Goal: Task Accomplishment & Management: Check status

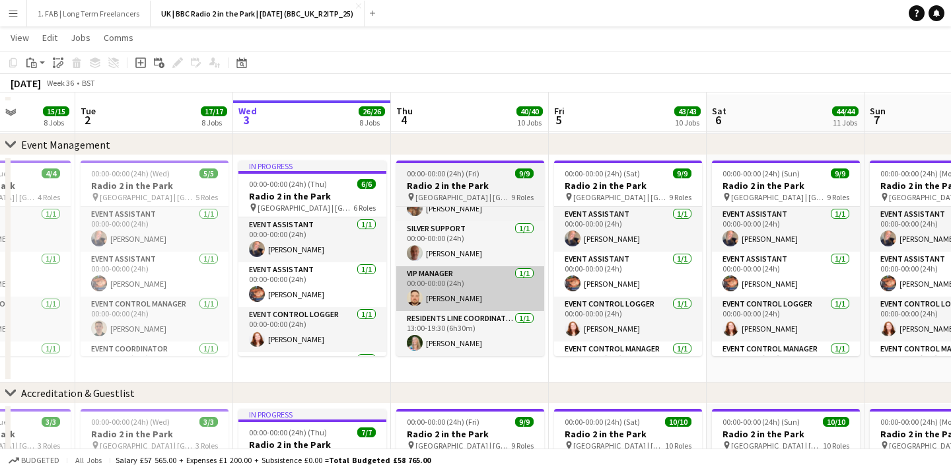
scroll to position [61, 0]
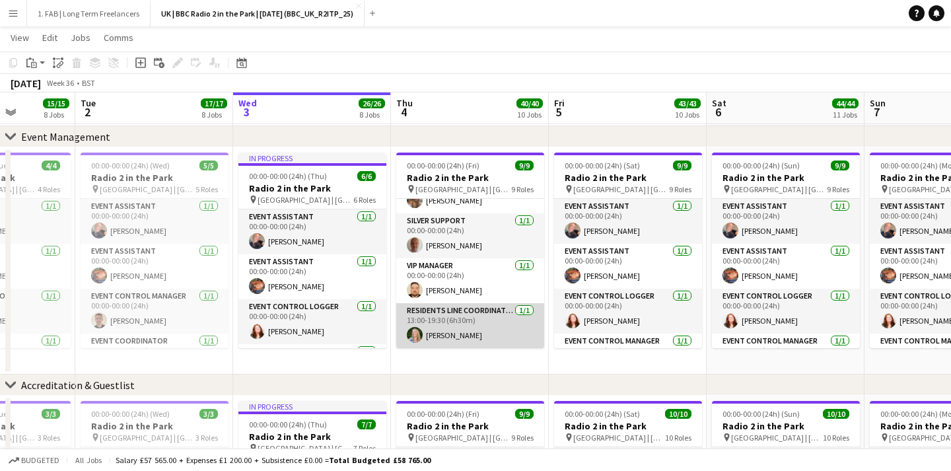
click at [478, 315] on app-card-role "Residents Line Coordinator [DATE] 13:00-19:30 (6h30m) [PERSON_NAME]" at bounding box center [470, 325] width 148 height 45
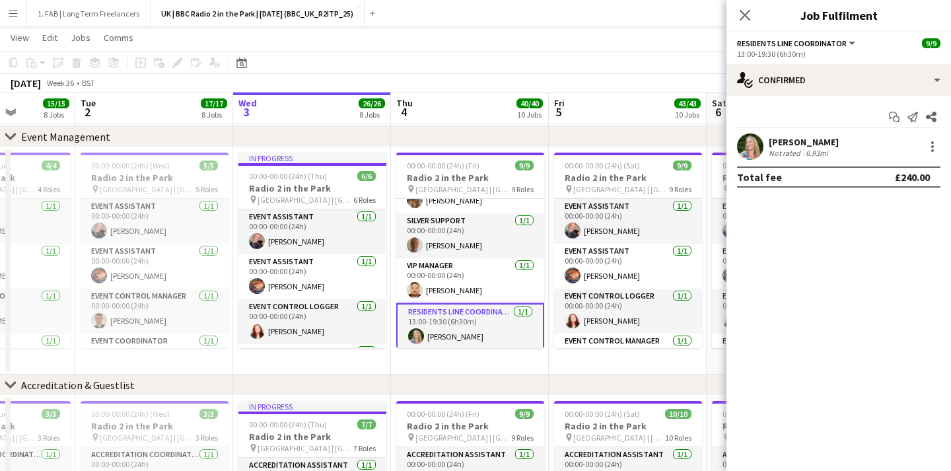
click at [790, 141] on div "[PERSON_NAME]" at bounding box center [804, 142] width 70 height 12
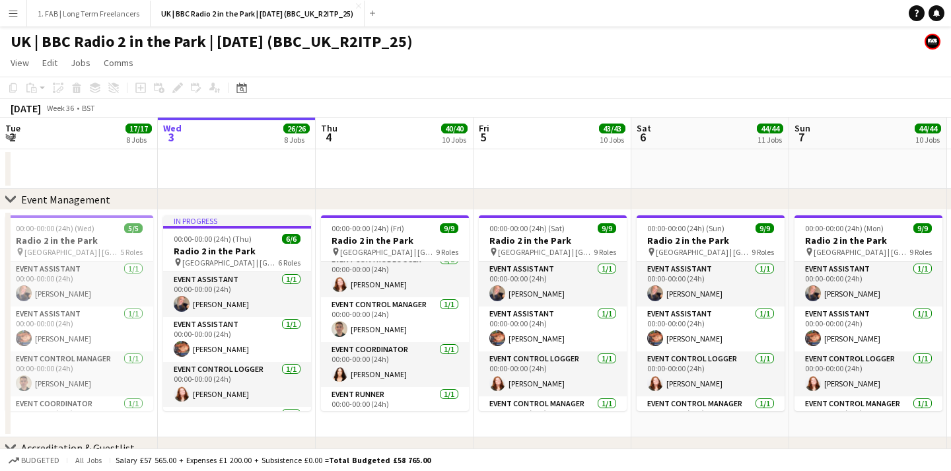
scroll to position [255, 0]
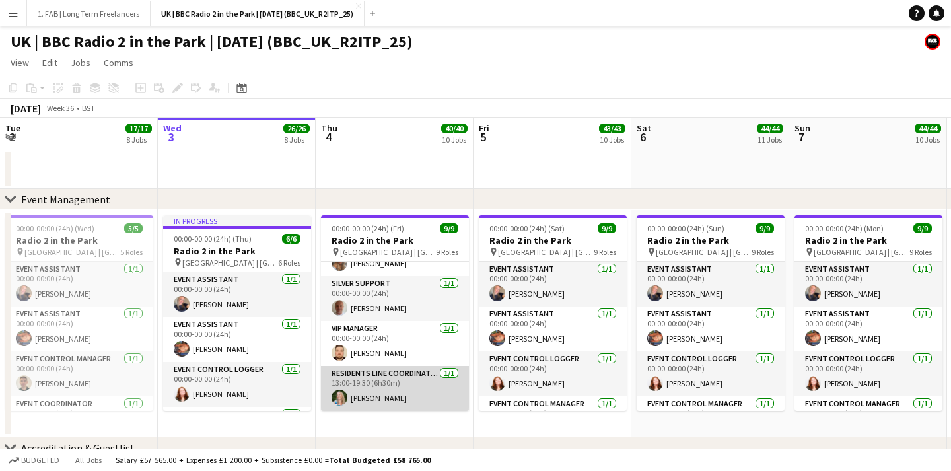
click at [337, 399] on app-user-avatar at bounding box center [340, 398] width 16 height 16
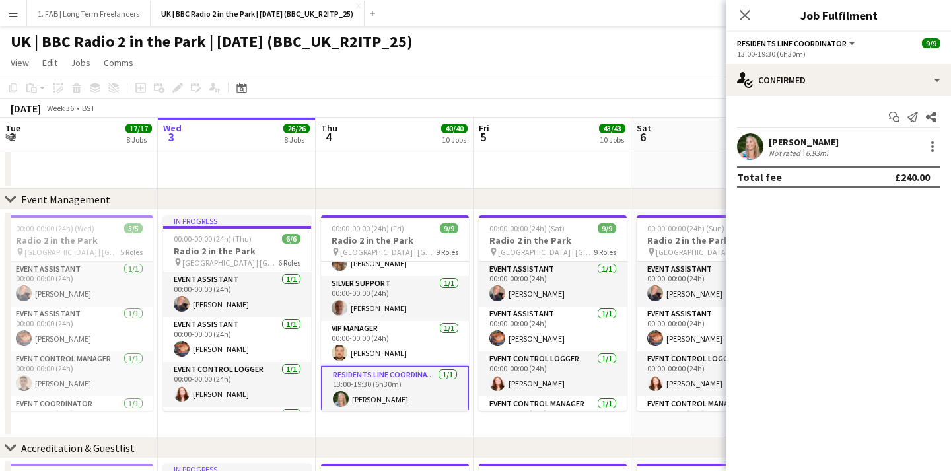
click at [747, 148] on app-user-avatar at bounding box center [750, 146] width 26 height 26
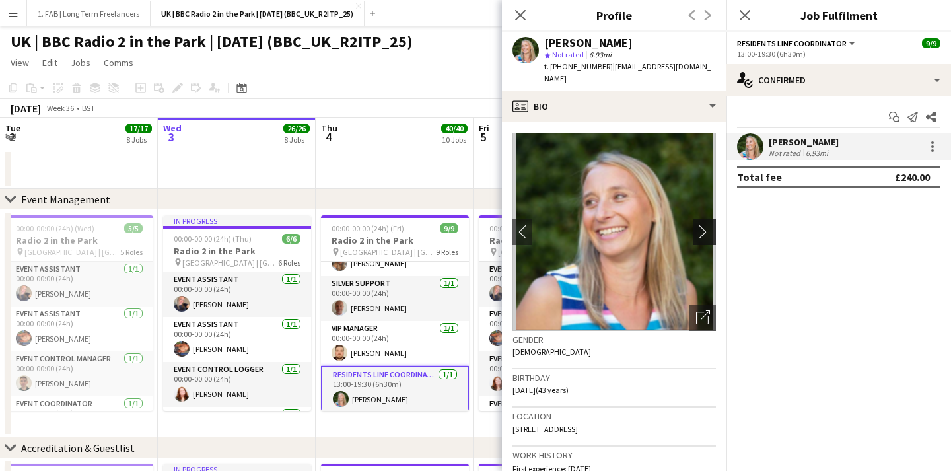
click at [706, 225] on app-icon "chevron-right" at bounding box center [706, 232] width 20 height 14
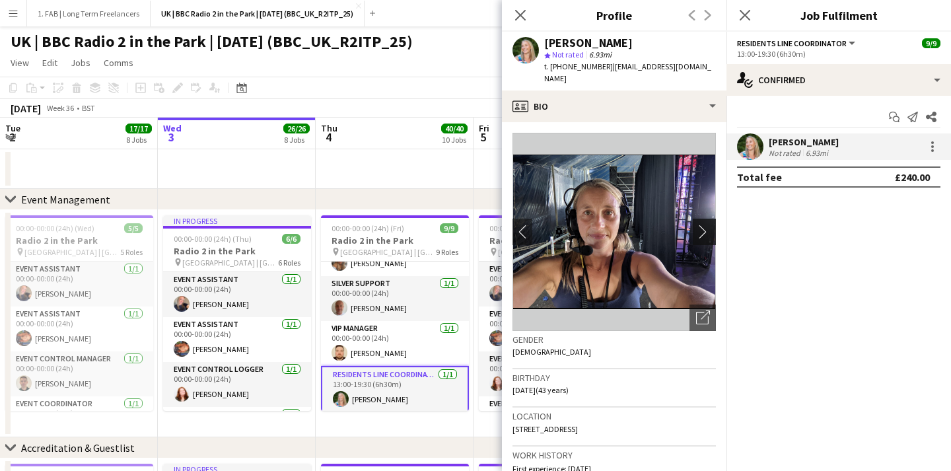
click at [706, 225] on app-icon "chevron-right" at bounding box center [706, 232] width 20 height 14
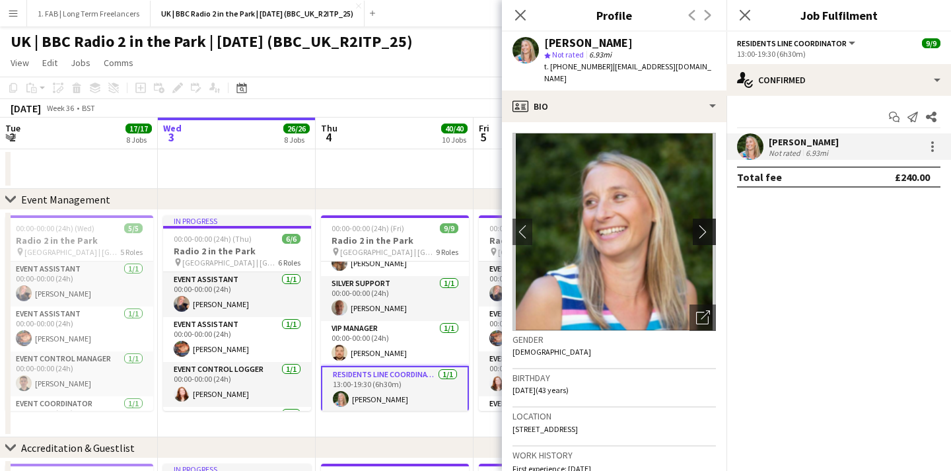
click at [706, 225] on app-icon "chevron-right" at bounding box center [706, 232] width 20 height 14
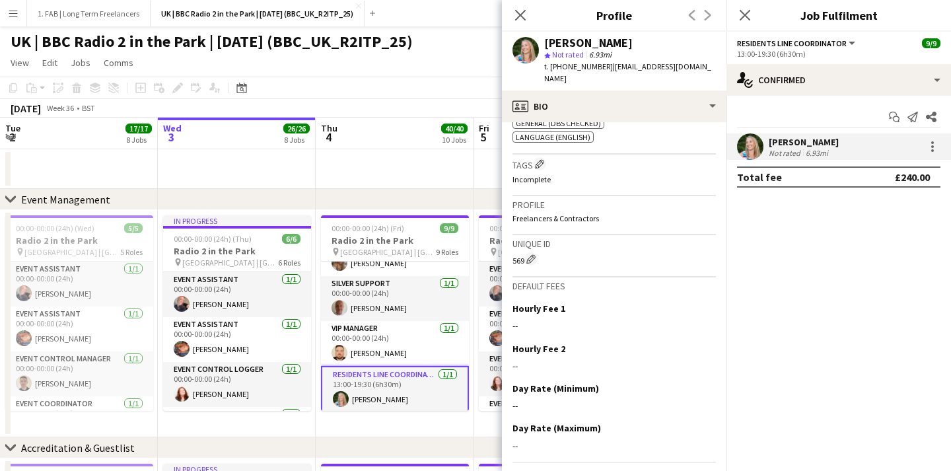
scroll to position [861, 0]
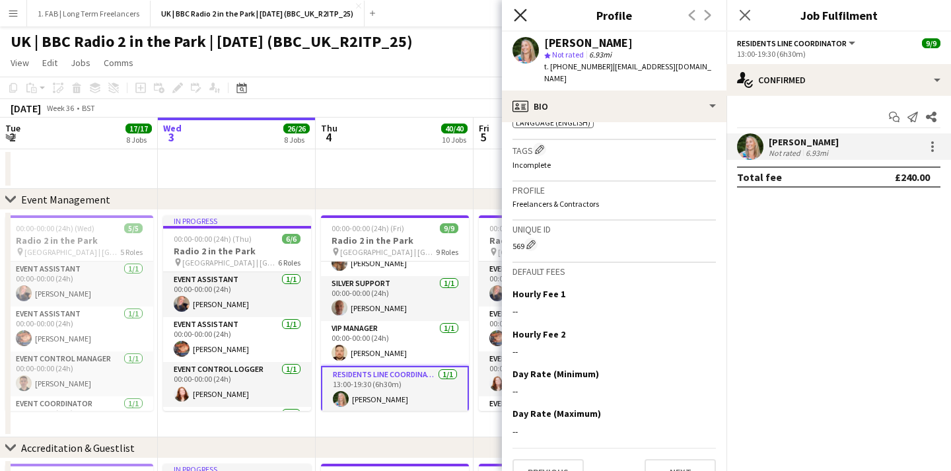
click at [517, 11] on icon at bounding box center [520, 15] width 13 height 13
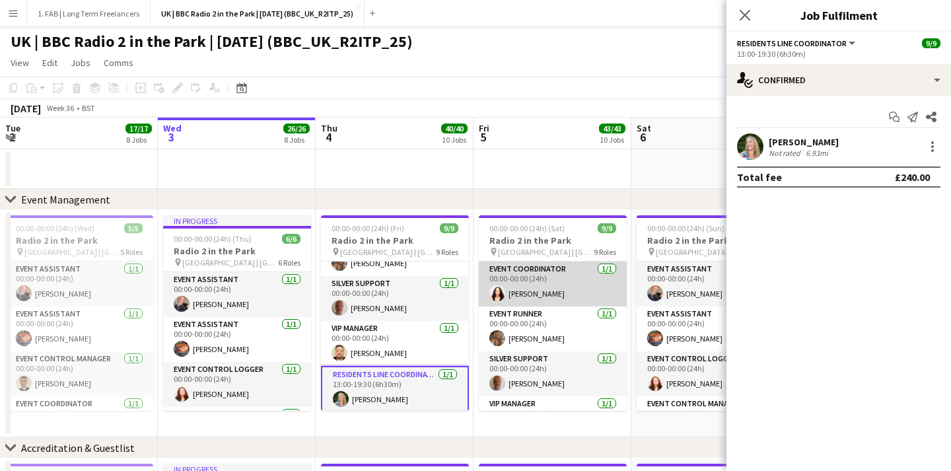
scroll to position [108, 0]
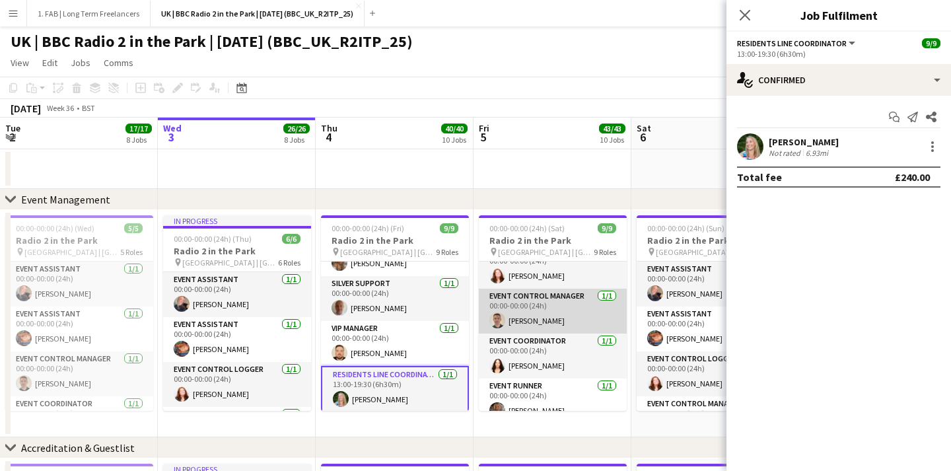
click at [557, 305] on app-card-role "Event Control Manager 1/1 00:00-00:00 (24h) Tom Bowkett" at bounding box center [553, 311] width 148 height 45
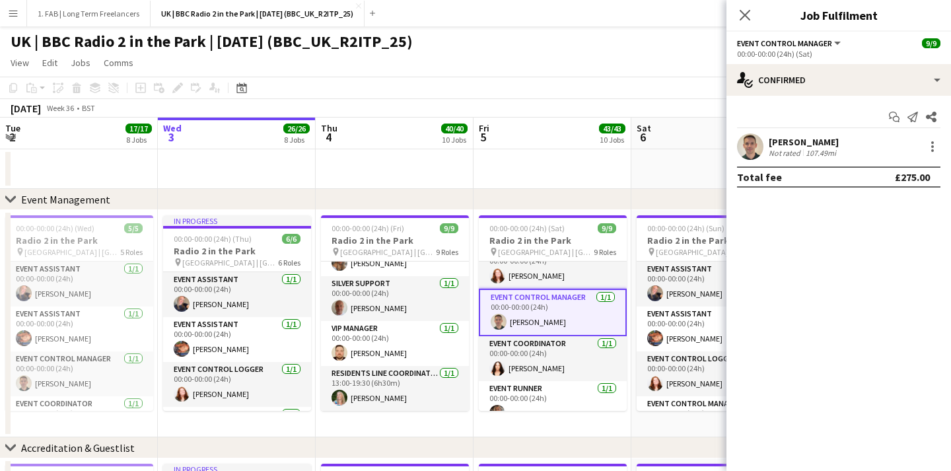
scroll to position [0, 457]
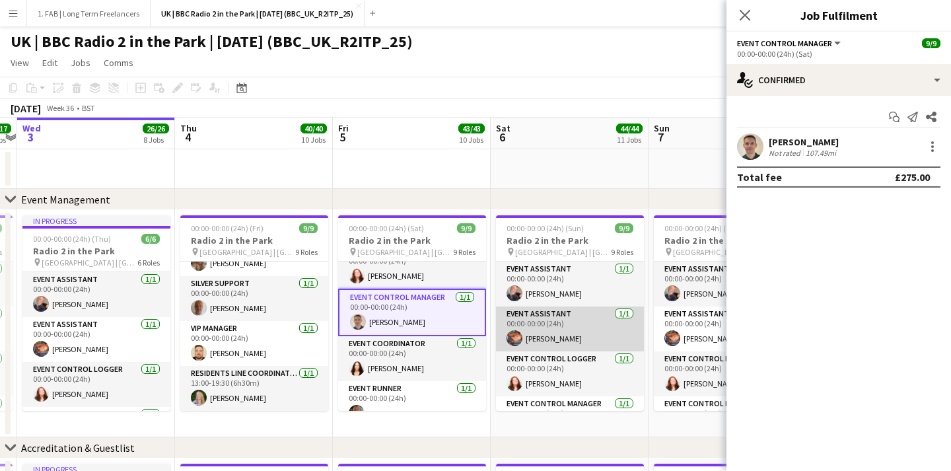
click at [554, 330] on app-card-role "Event Assistant 1/1 00:00-00:00 (24h) Lydia Hall" at bounding box center [570, 329] width 148 height 45
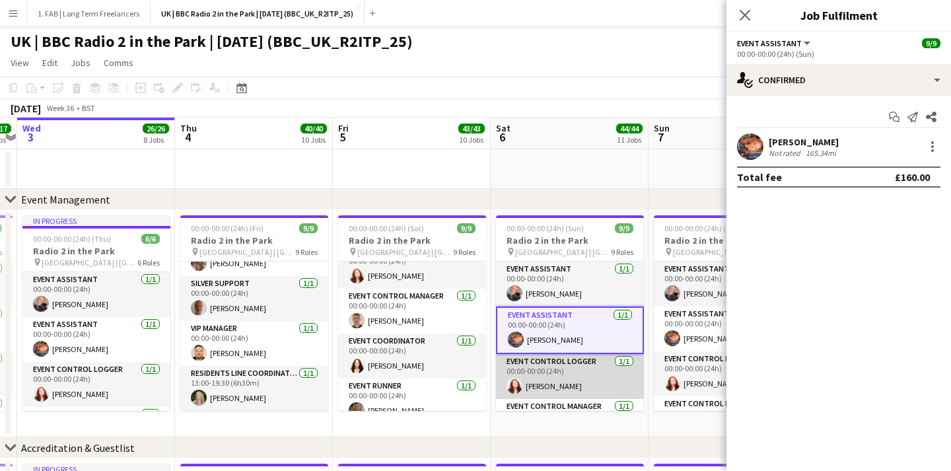
click at [552, 362] on app-card-role "Event Control Logger 1/1 00:00-00:00 (24h) Jessica Stothard" at bounding box center [570, 376] width 148 height 45
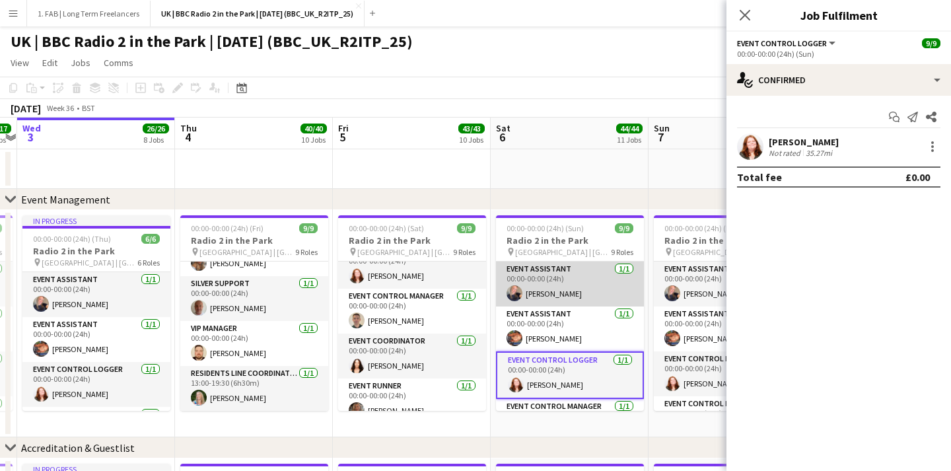
click at [562, 295] on app-card-role "Event Assistant 1/1 00:00-00:00 (24h) Poppy Haywood" at bounding box center [570, 284] width 148 height 45
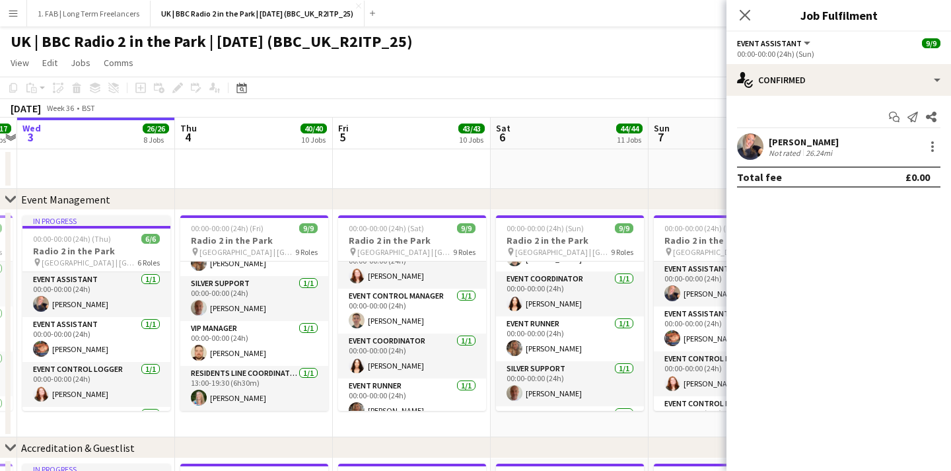
click at [564, 332] on app-card-role "Event Runner 1/1 00:00-00:00 (24h) shaniah Howat-Dobinson" at bounding box center [570, 338] width 148 height 45
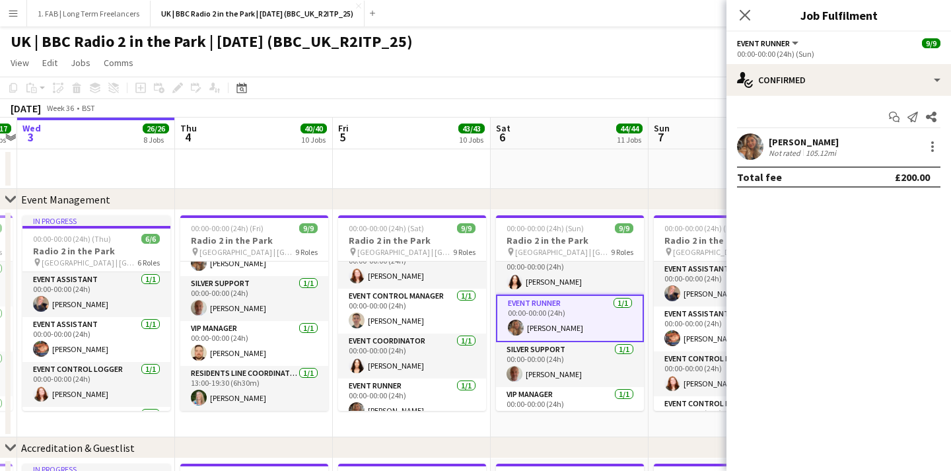
scroll to position [223, 0]
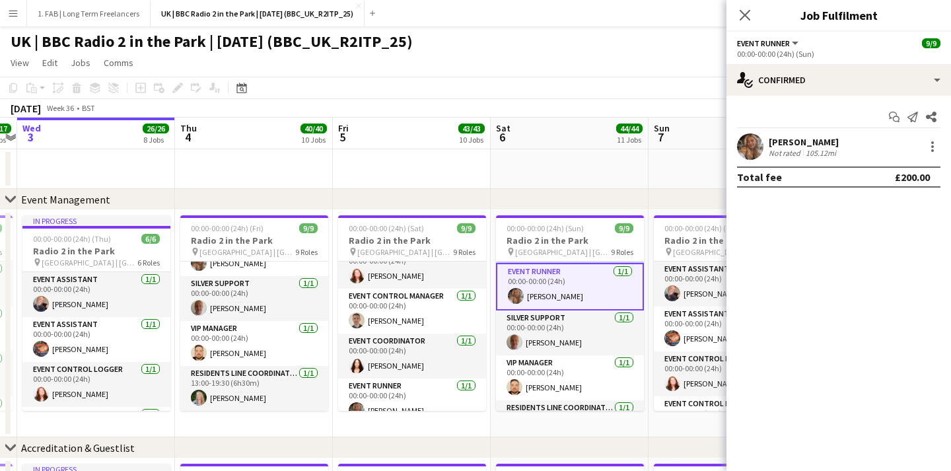
click at [752, 140] on app-user-avatar at bounding box center [750, 146] width 26 height 26
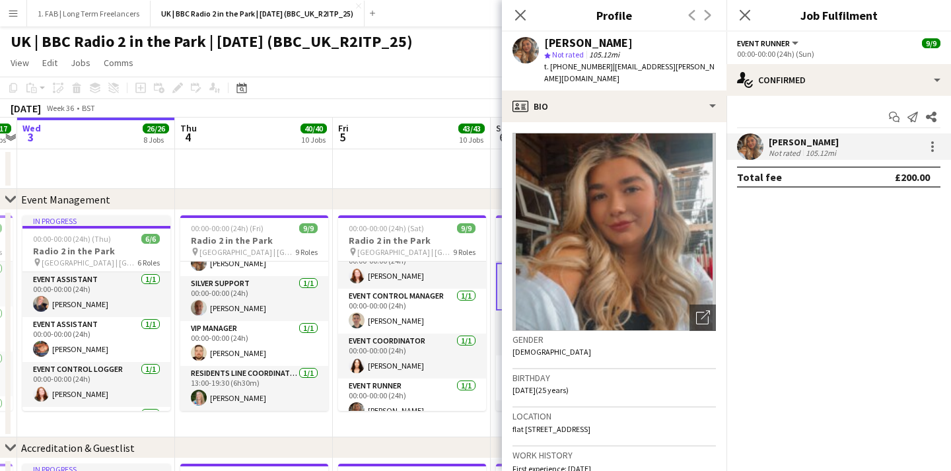
click at [522, 0] on div "Close pop-in" at bounding box center [520, 15] width 37 height 30
click at [522, 7] on app-icon "Close pop-in" at bounding box center [520, 15] width 19 height 19
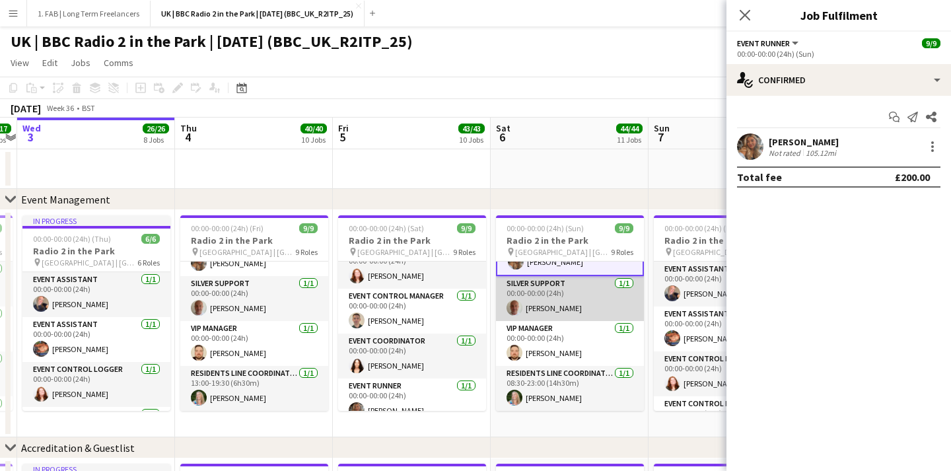
click at [589, 317] on app-card-role "Silver Support 1/1 00:00-00:00 (24h) Andrew Battle" at bounding box center [570, 298] width 148 height 45
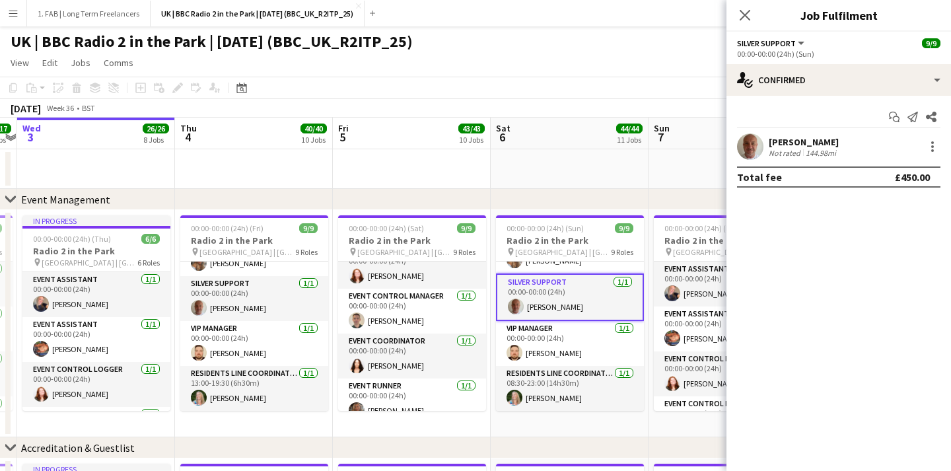
scroll to position [256, 0]
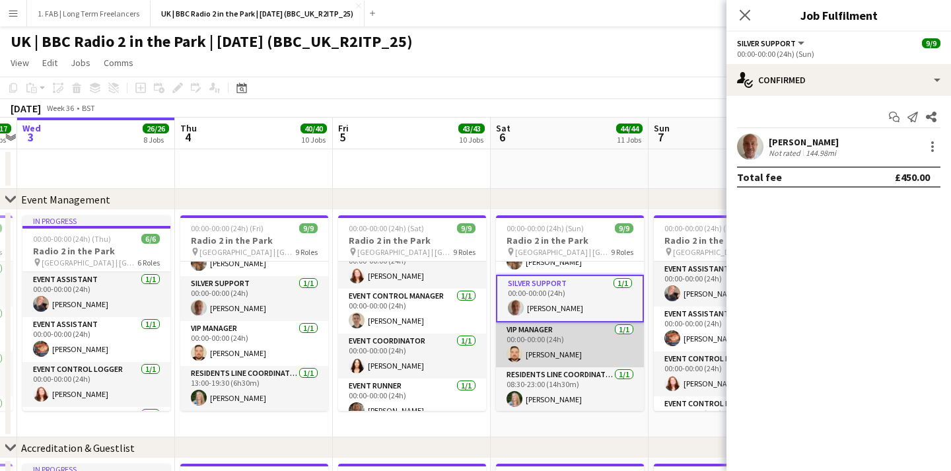
click at [583, 341] on app-card-role "VIP Manager 1/1 00:00-00:00 (24h) Adam Lindley" at bounding box center [570, 344] width 148 height 45
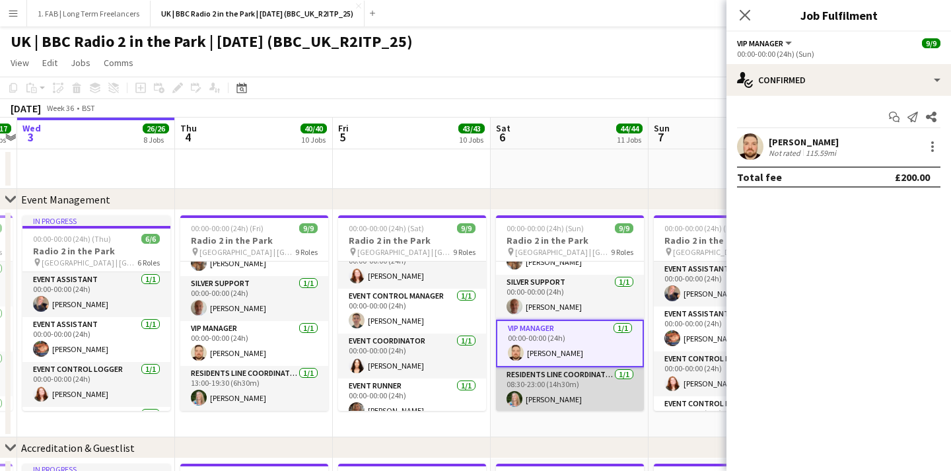
click at [572, 374] on app-card-role "Residents Line Coordinator 1/1 08:30-23:00 (14h30m) Georgie Thorogood" at bounding box center [570, 389] width 148 height 45
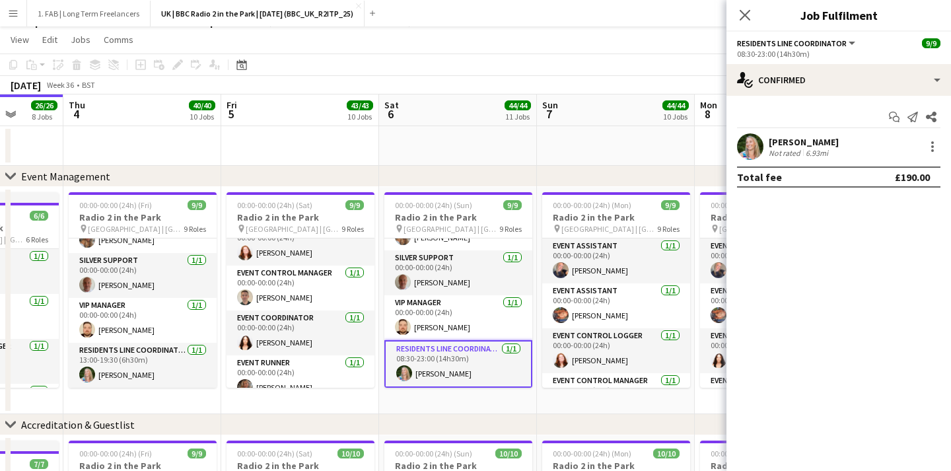
scroll to position [0, 597]
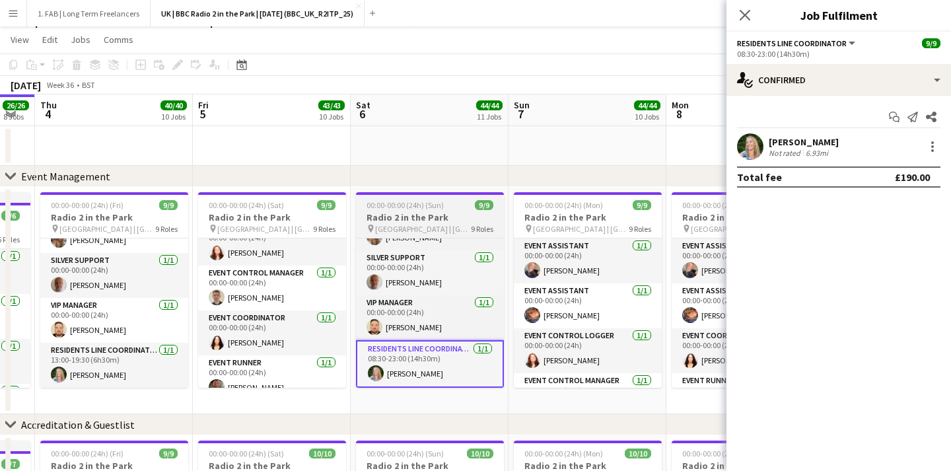
click at [572, 374] on app-card-role "Event Control Manager 1/1 00:00-00:00 (24h) Tom Bowkett" at bounding box center [588, 395] width 148 height 45
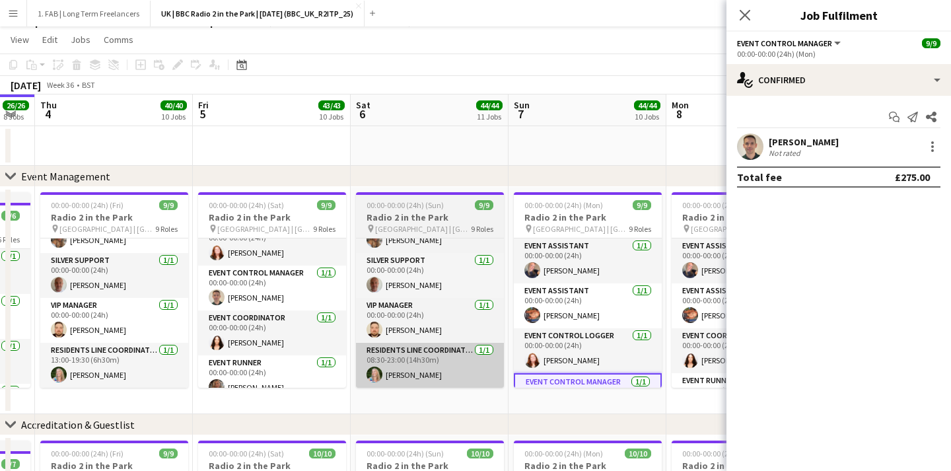
scroll to position [255, 0]
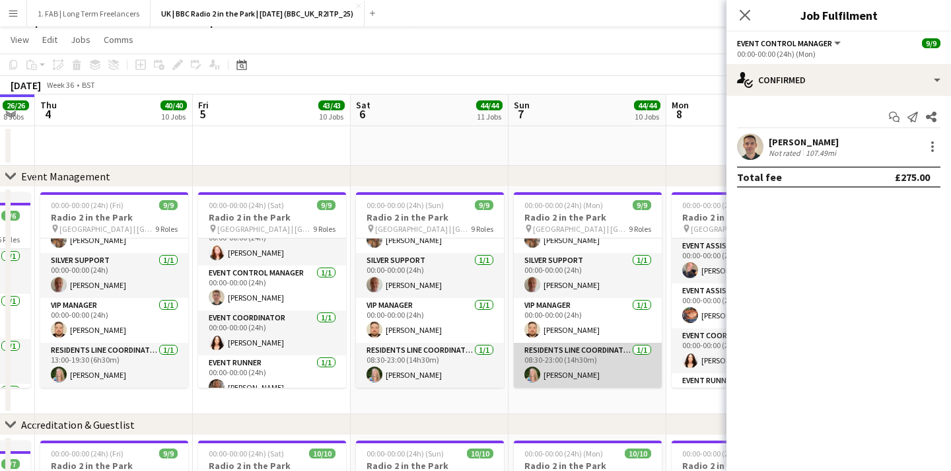
click at [572, 361] on app-card-role "Residents Line Coordinator 1/1 08:30-23:00 (14h30m) Georgie Thorogood" at bounding box center [588, 365] width 148 height 45
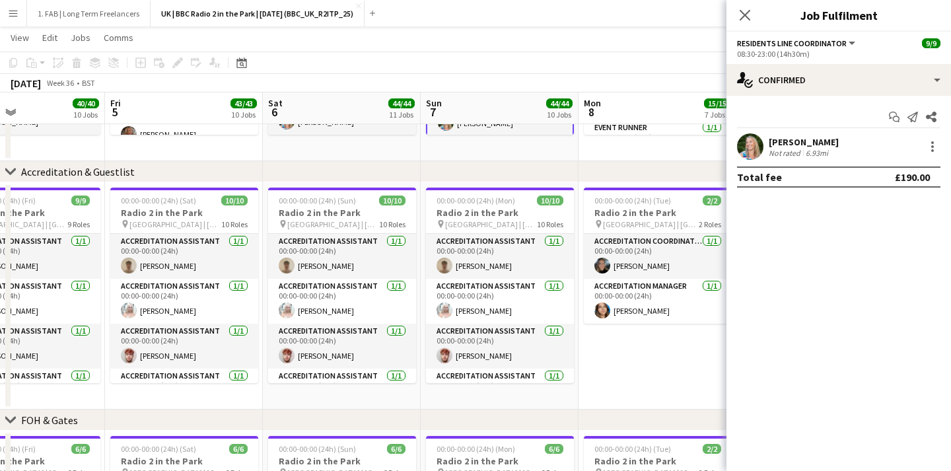
scroll to position [0, 345]
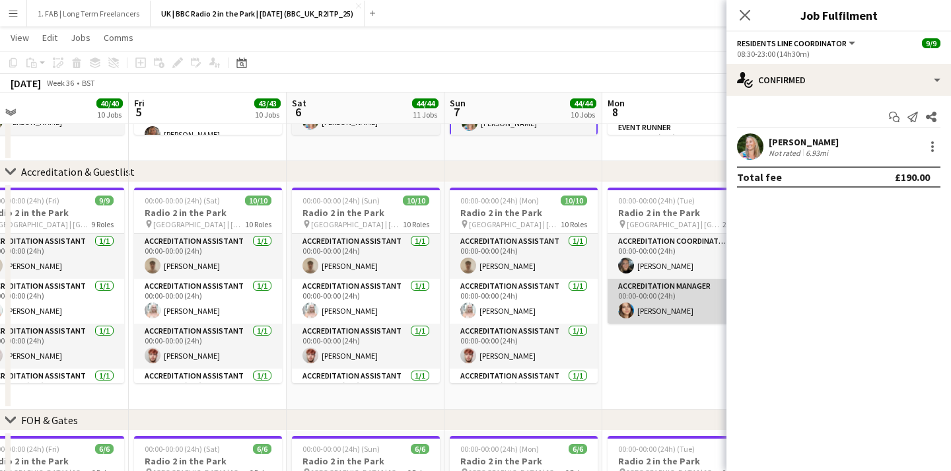
click at [624, 295] on app-card-role "Accreditation Manager 1/1 00:00-00:00 (24h) Leia Kirton" at bounding box center [682, 301] width 148 height 45
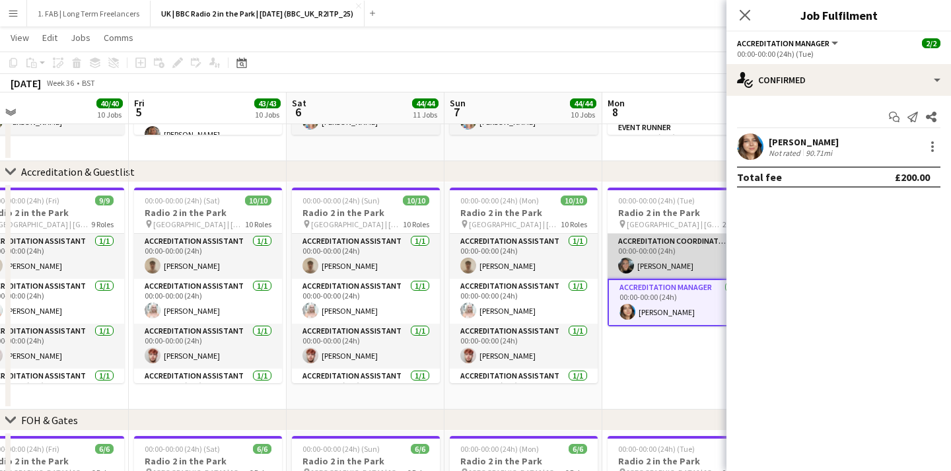
click at [636, 275] on app-card-role "Accreditation Coordinator 1/1 00:00-00:00 (24h) Erin Brown" at bounding box center [682, 256] width 148 height 45
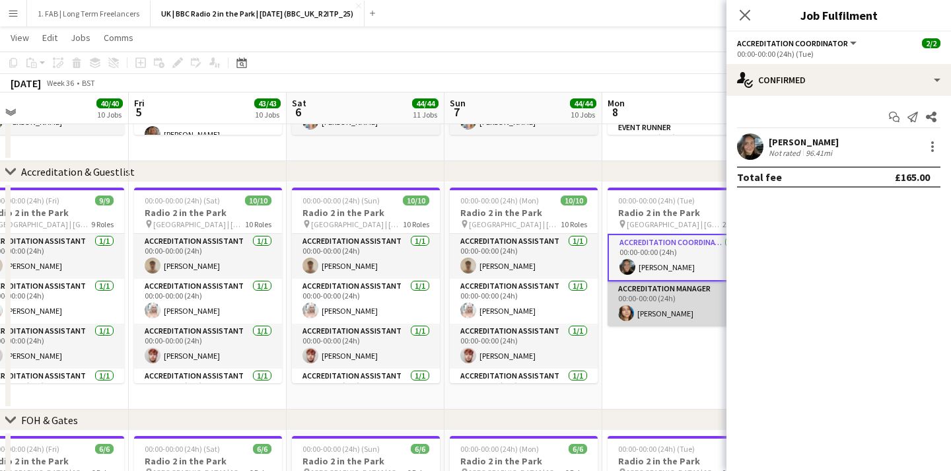
click at [655, 306] on app-card-role "Accreditation Manager 1/1 00:00-00:00 (24h) Leia Kirton" at bounding box center [682, 303] width 148 height 45
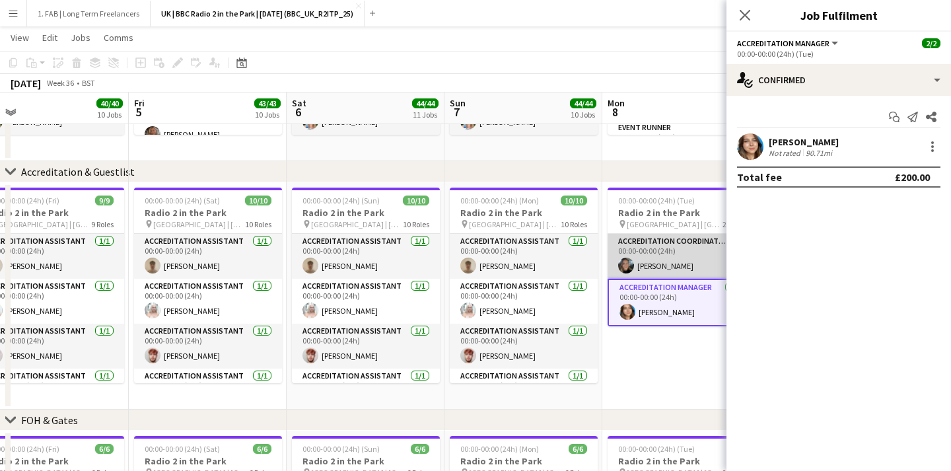
click at [644, 269] on app-card-role "Accreditation Coordinator 1/1 00:00-00:00 (24h) Erin Brown" at bounding box center [682, 256] width 148 height 45
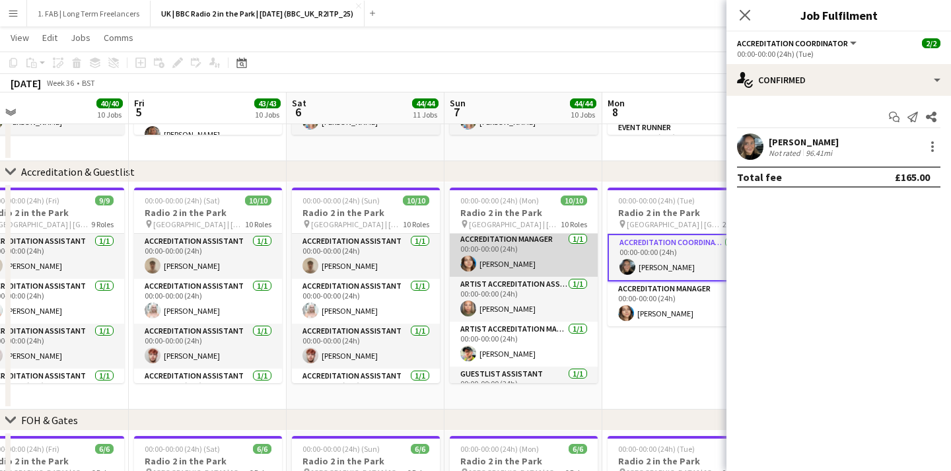
scroll to position [239, 0]
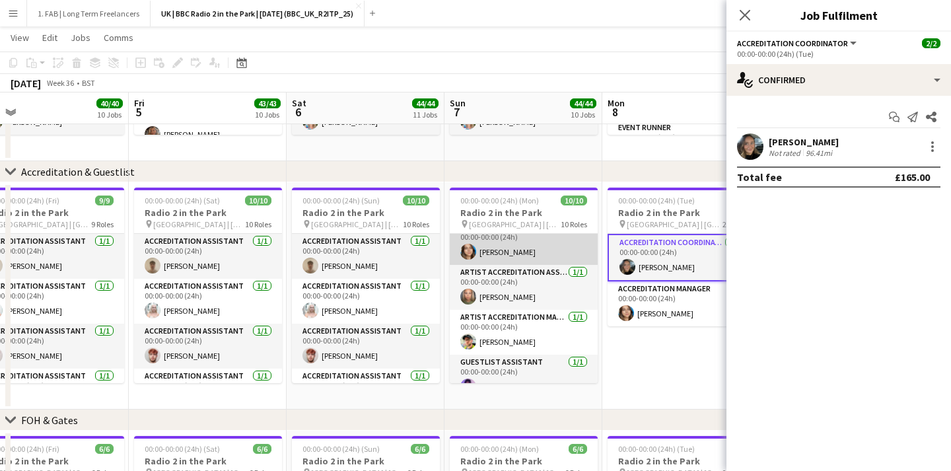
click at [515, 316] on app-card-role "Artist Accreditation Manager 1/1 00:00-00:00 (24h) Mark Pryor" at bounding box center [524, 332] width 148 height 45
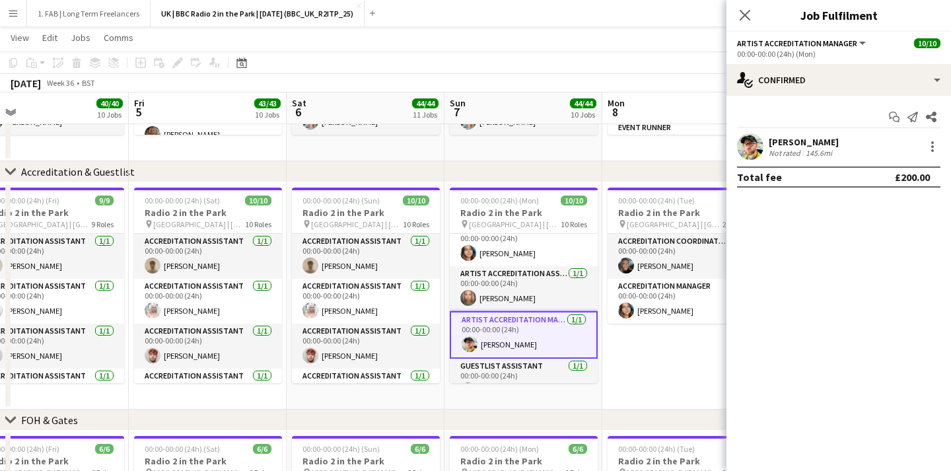
scroll to position [235, 0]
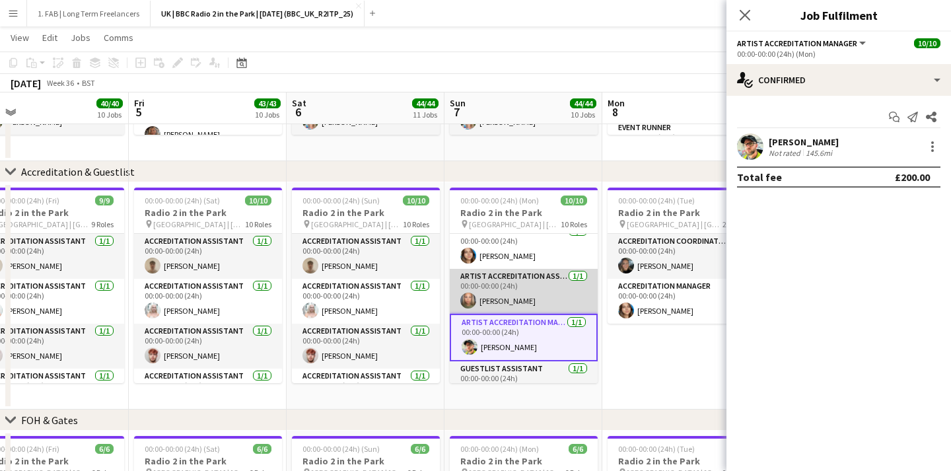
click at [513, 289] on app-card-role "Artist Accreditation Assistant 1/1 00:00-00:00 (24h) Milly Scully" at bounding box center [524, 291] width 148 height 45
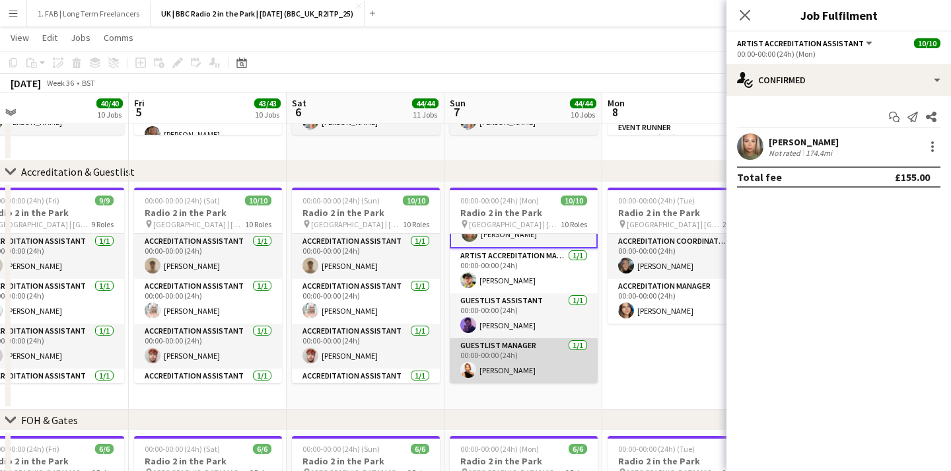
click at [513, 356] on app-card-role "Guestlist Manager 1/1 00:00-00:00 (24h) Kaisha Ferguson" at bounding box center [524, 360] width 148 height 45
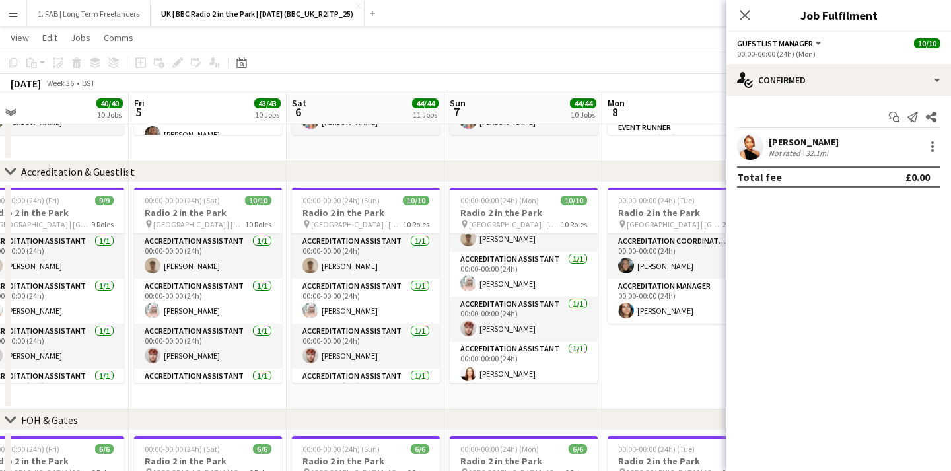
scroll to position [25, 0]
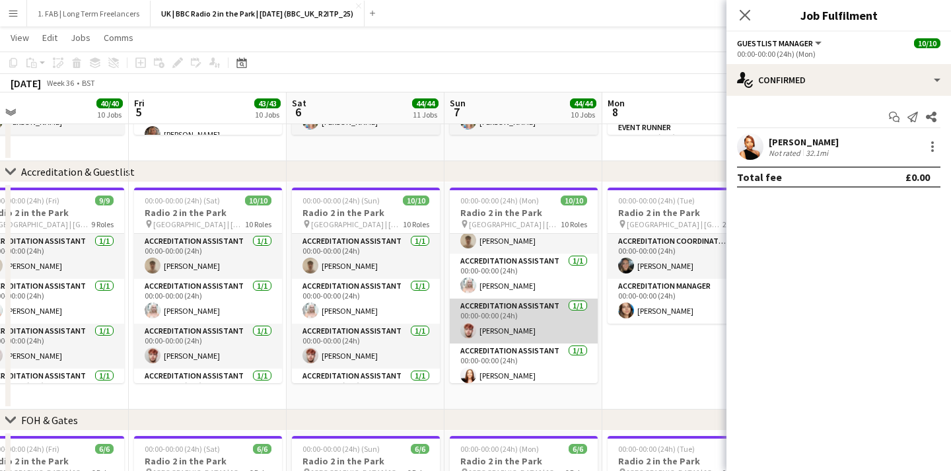
click at [509, 319] on app-card-role "Accreditation Assistant 1/1 00:00-00:00 (24h) Benjamin Pryor" at bounding box center [524, 321] width 148 height 45
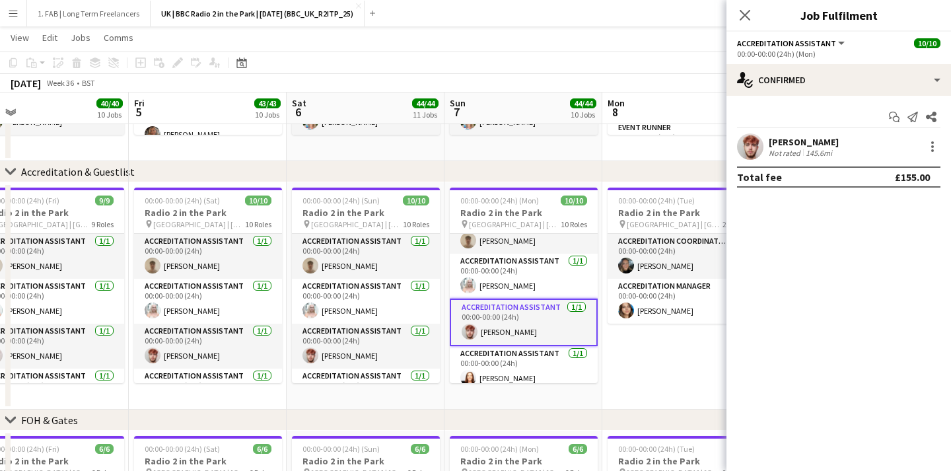
scroll to position [30, 0]
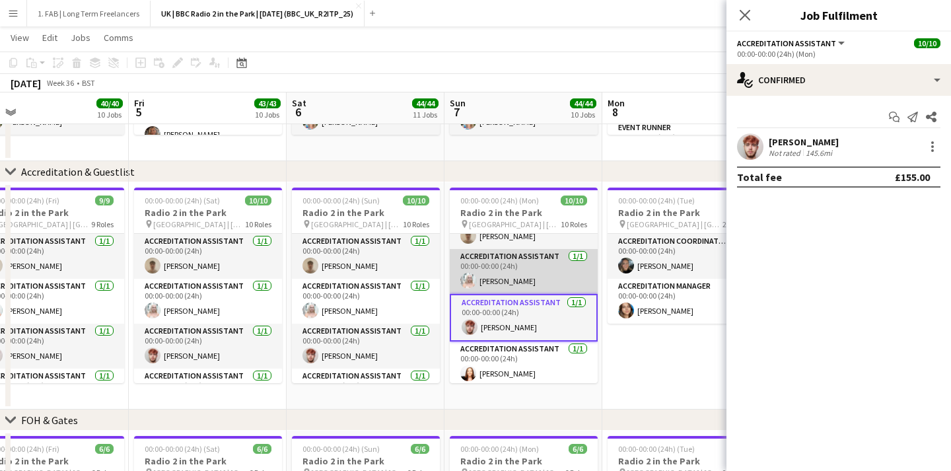
click at [524, 280] on app-card-role "Accreditation Assistant 1/1 00:00-00:00 (24h) Aleksandra Wasacz" at bounding box center [524, 271] width 148 height 45
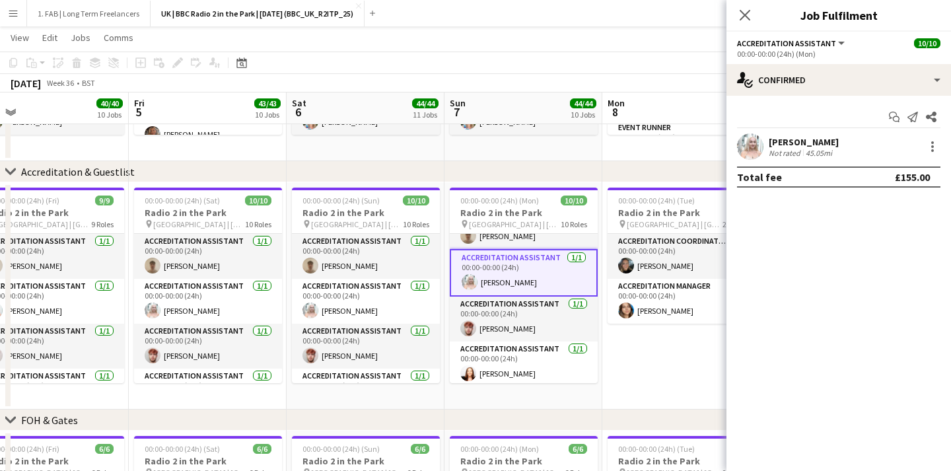
scroll to position [0, 0]
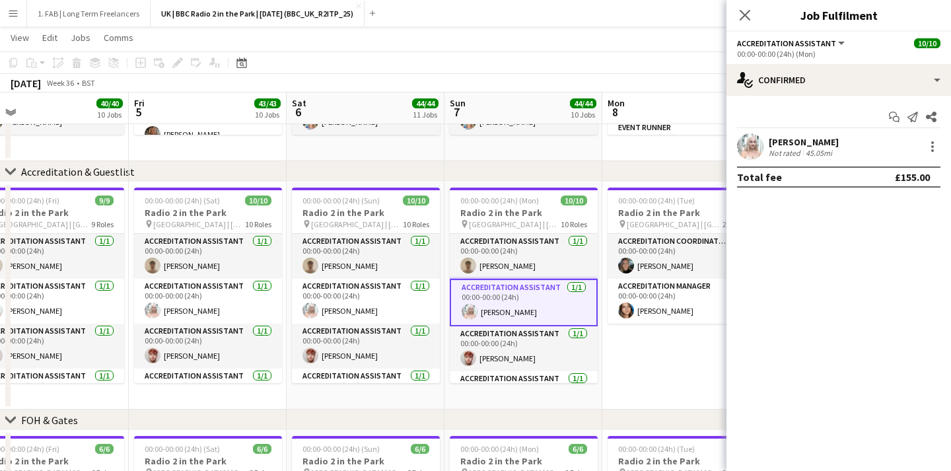
click at [524, 280] on app-card-role "Accreditation Assistant 1/1 00:00-00:00 (24h) Aleksandra Wasacz" at bounding box center [524, 303] width 148 height 48
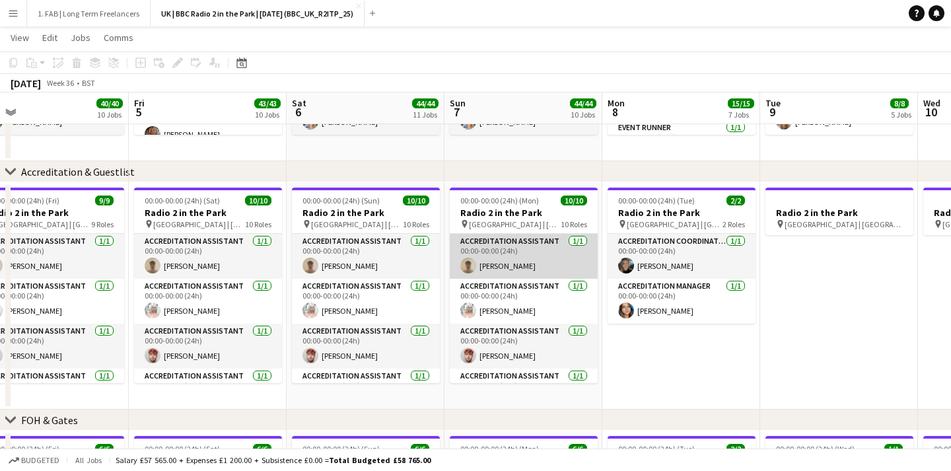
click at [524, 248] on app-card-role "Accreditation Assistant 1/1 00:00-00:00 (24h) Alex Grace" at bounding box center [524, 256] width 148 height 45
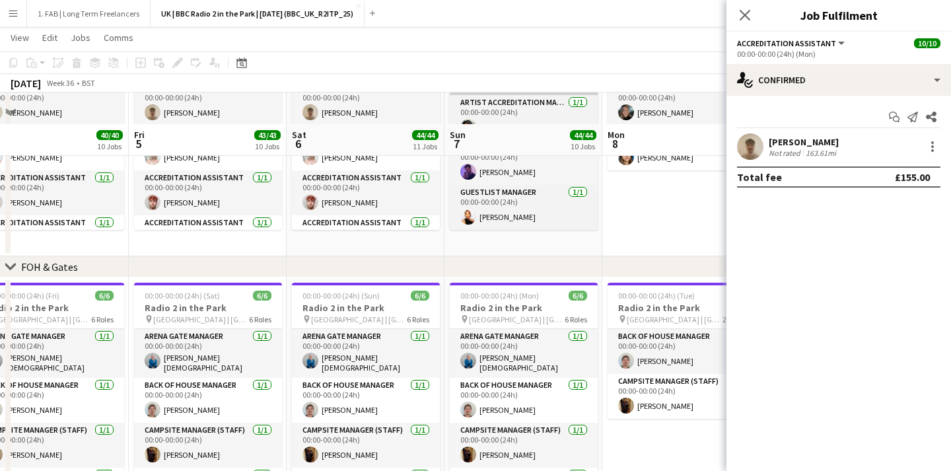
scroll to position [519, 0]
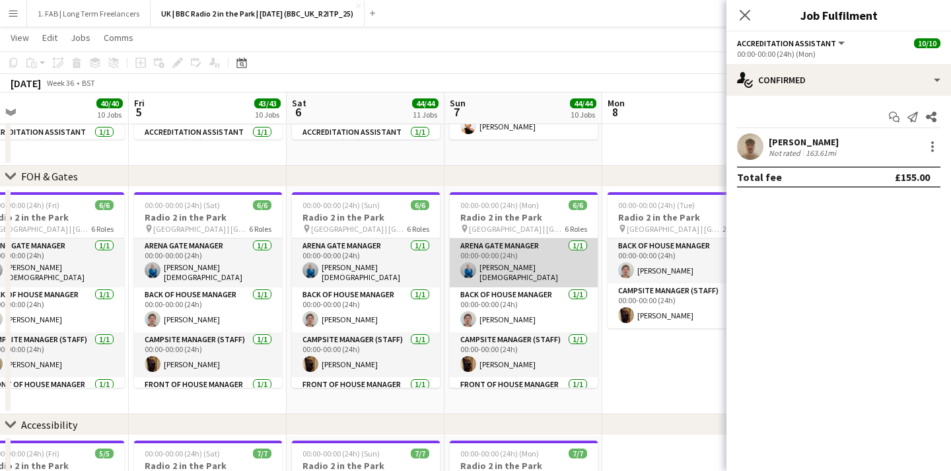
click at [510, 259] on app-card-role "Arena Gate Manager 1/1 00:00-00:00 (24h) Charlotte Male" at bounding box center [524, 263] width 148 height 49
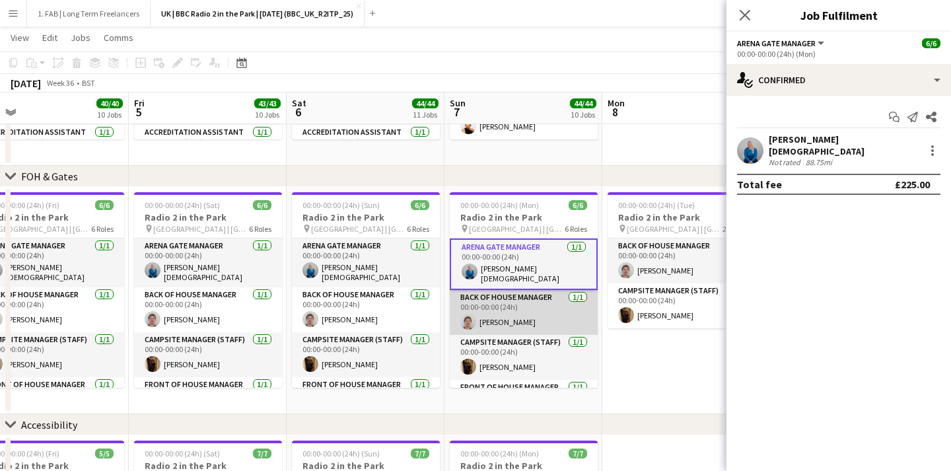
scroll to position [0, 344]
click at [513, 325] on app-card-role "Back of House Manager 1/1 00:00-00:00 (24h) Cobi Venning-Brown" at bounding box center [525, 312] width 148 height 45
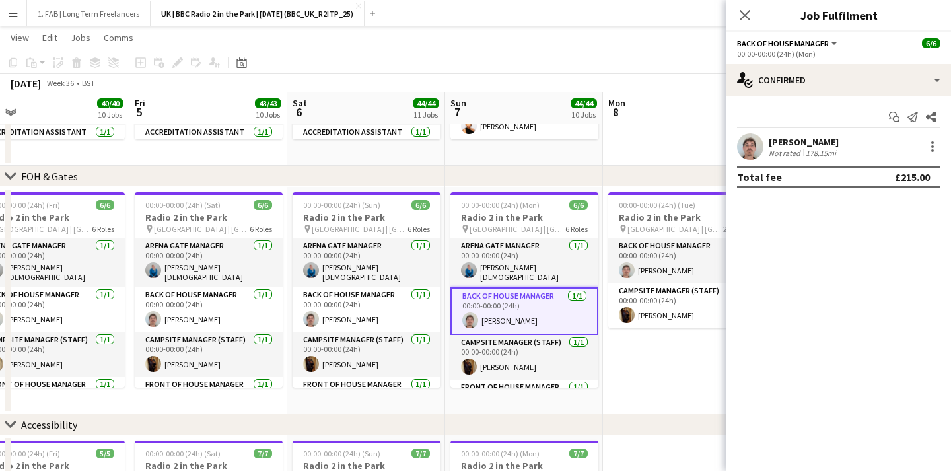
click at [747, 155] on app-user-avatar at bounding box center [750, 146] width 26 height 26
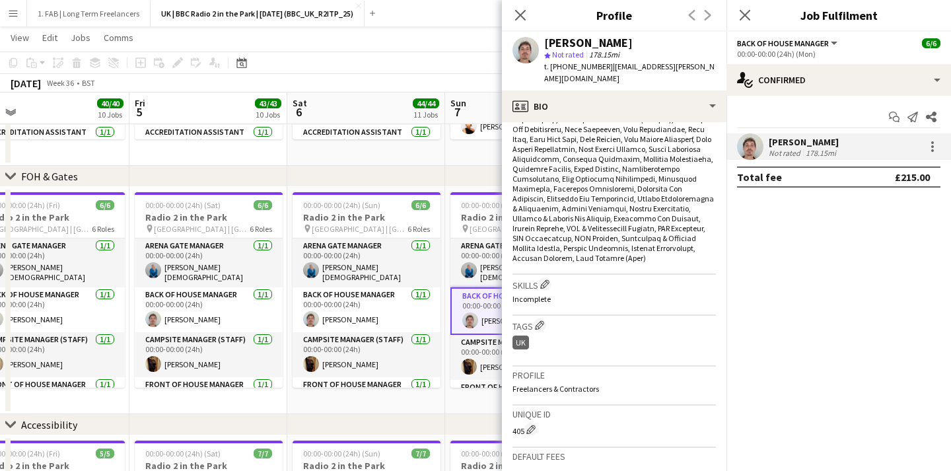
scroll to position [959, 0]
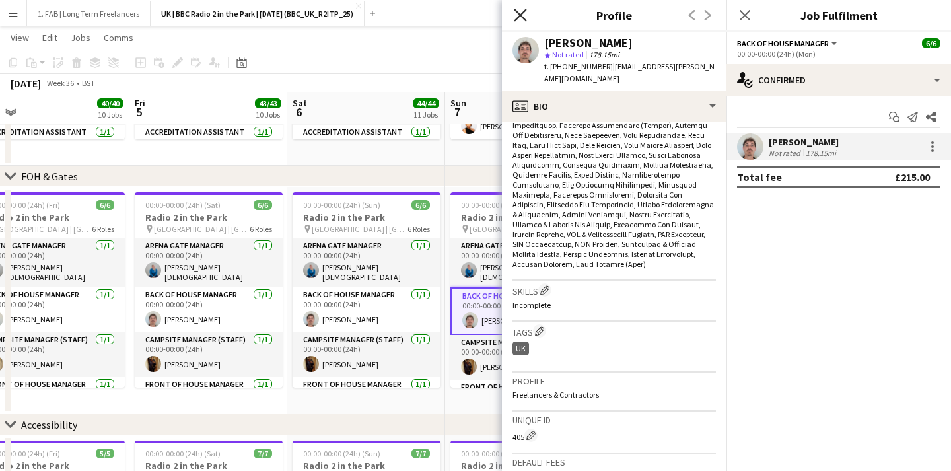
click at [519, 16] on icon at bounding box center [520, 15] width 13 height 13
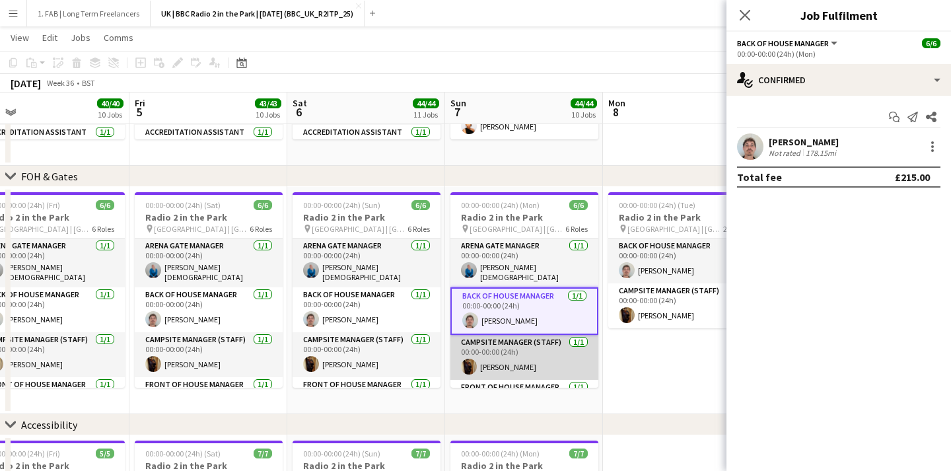
click at [537, 358] on app-card-role "Campsite Manager (Staff) 1/1 00:00-00:00 (24h) Sarah Sharpe" at bounding box center [525, 357] width 148 height 45
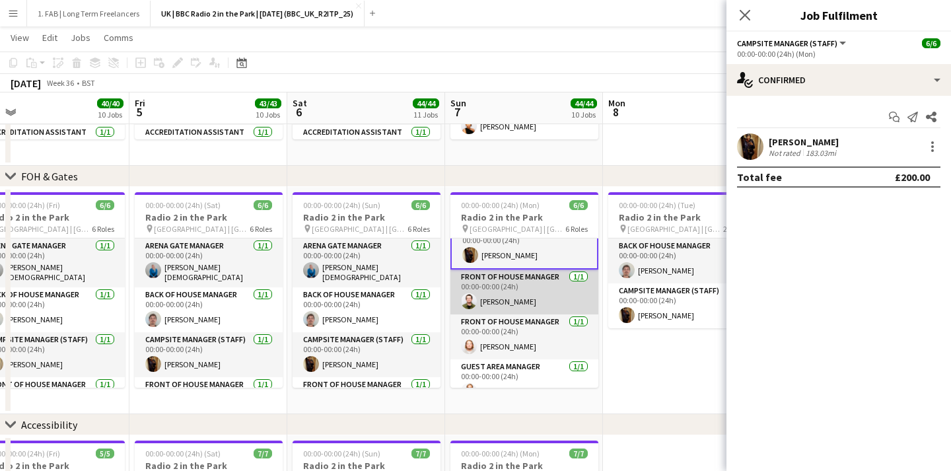
click at [524, 304] on app-card-role "Front of House Manager 1/1 00:00-00:00 (24h) Matthew Norman" at bounding box center [525, 292] width 148 height 45
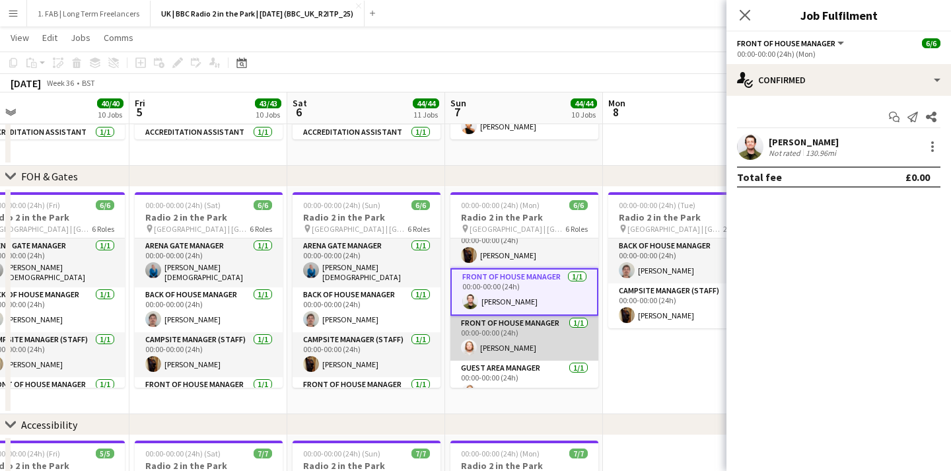
click at [524, 333] on app-card-role "Front of House Manager 1/1 00:00-00:00 (24h) Lewis Rodger" at bounding box center [525, 338] width 148 height 45
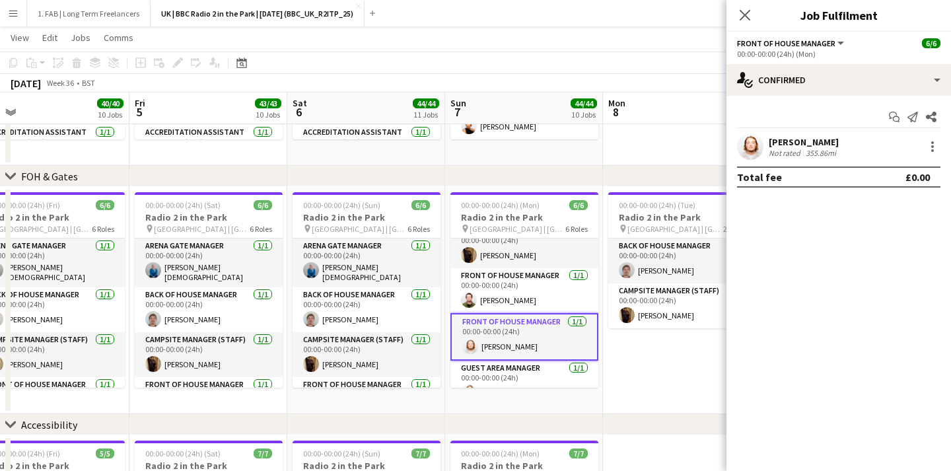
scroll to position [123, 0]
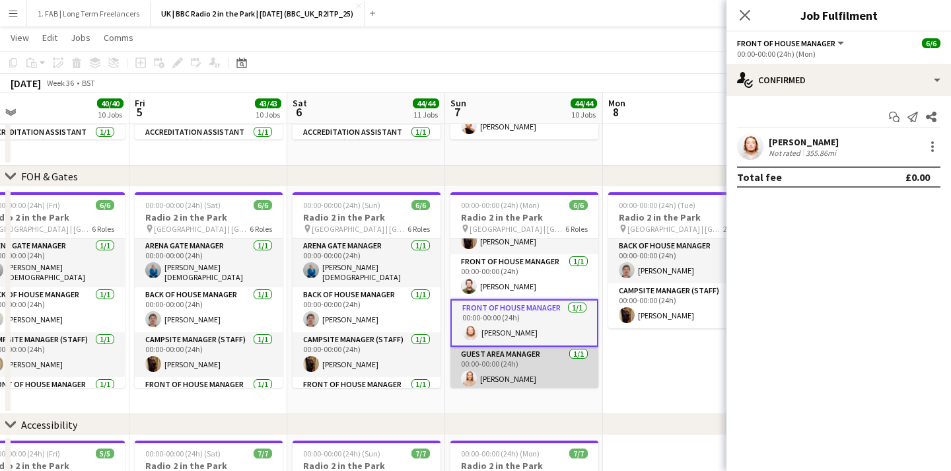
click at [521, 369] on app-card-role "Guest Area Manager 1/1 00:00-00:00 (24h) Danielle Gouldson" at bounding box center [525, 369] width 148 height 45
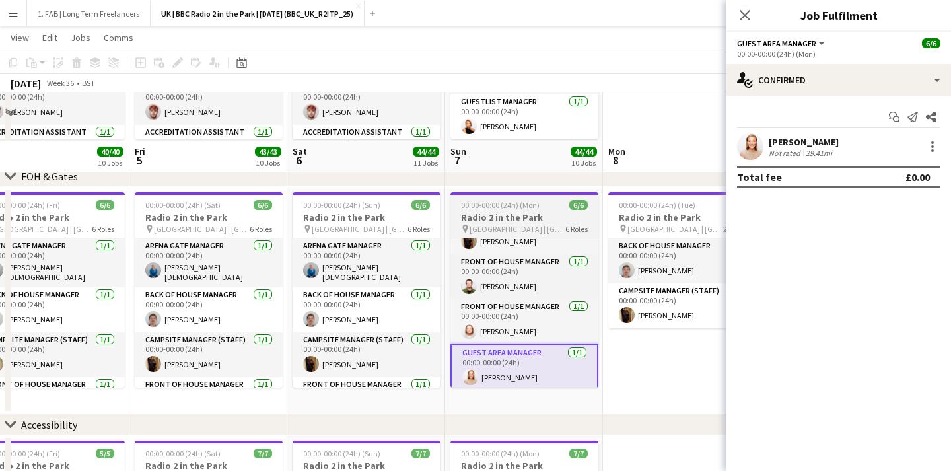
scroll to position [695, 0]
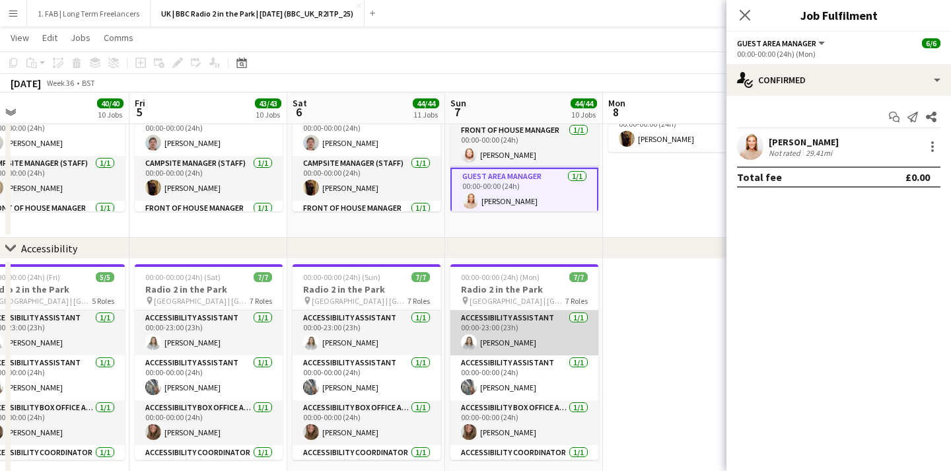
click at [511, 324] on app-card-role "Accessibility Assistant 1/1 00:00-23:00 (23h) Aimee Aston" at bounding box center [525, 333] width 148 height 45
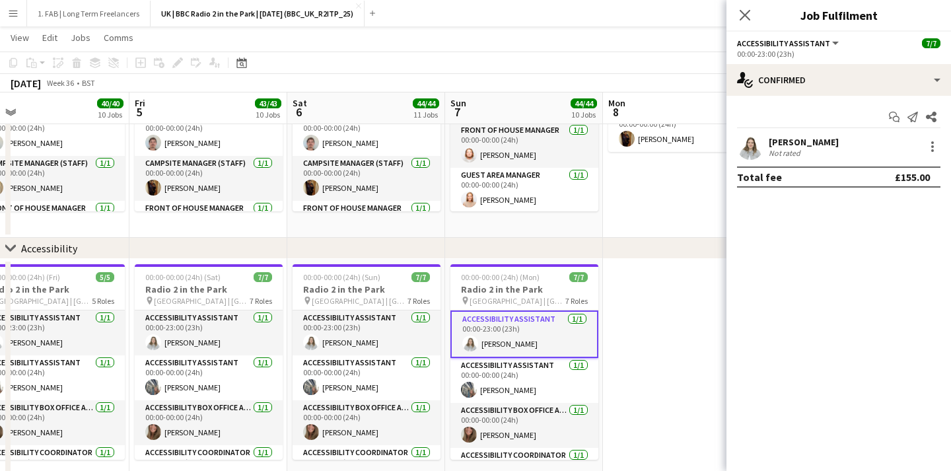
scroll to position [120, 0]
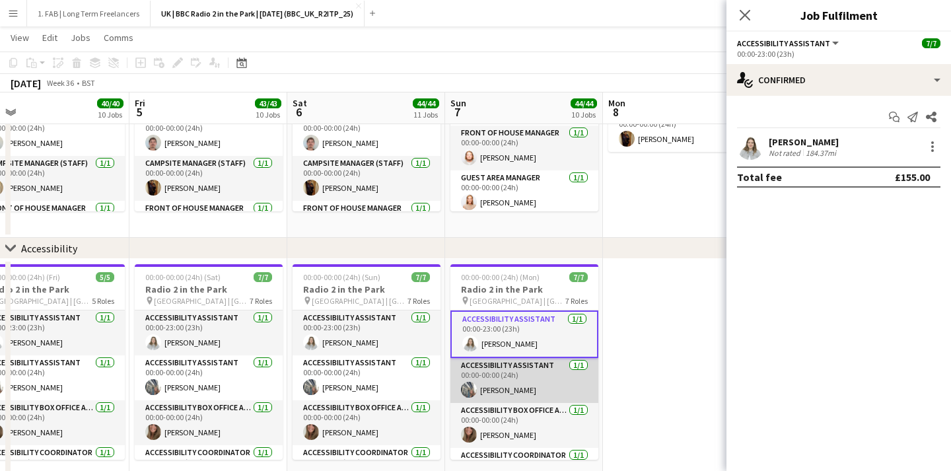
click at [510, 361] on app-card-role "Accessibility Assistant 1/1 00:00-00:00 (24h) Madeleine Darling" at bounding box center [525, 380] width 148 height 45
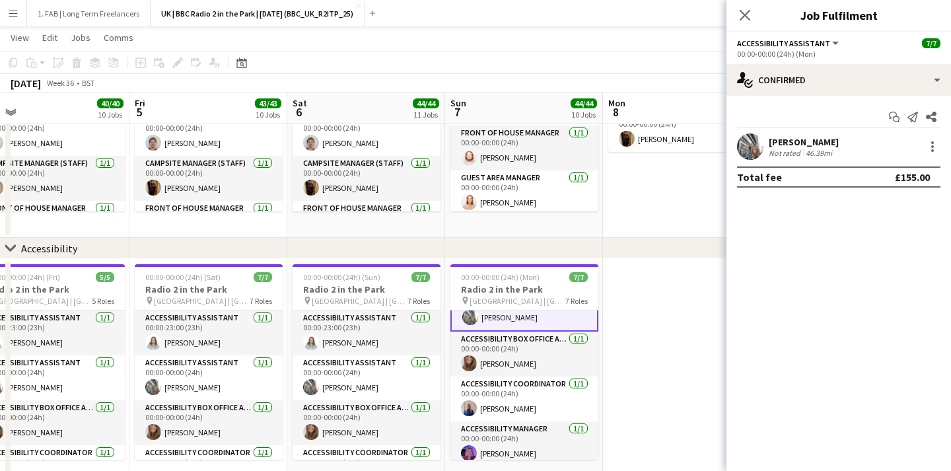
click at [510, 361] on app-card-role "Accessibility Box Office Assistant 1/1 00:00-00:00 (24h) Katherine Holding" at bounding box center [525, 354] width 148 height 45
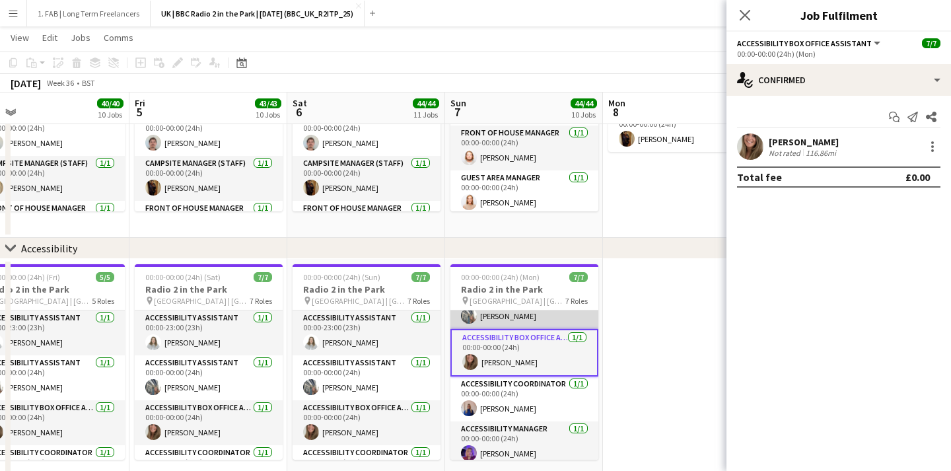
scroll to position [70, 0]
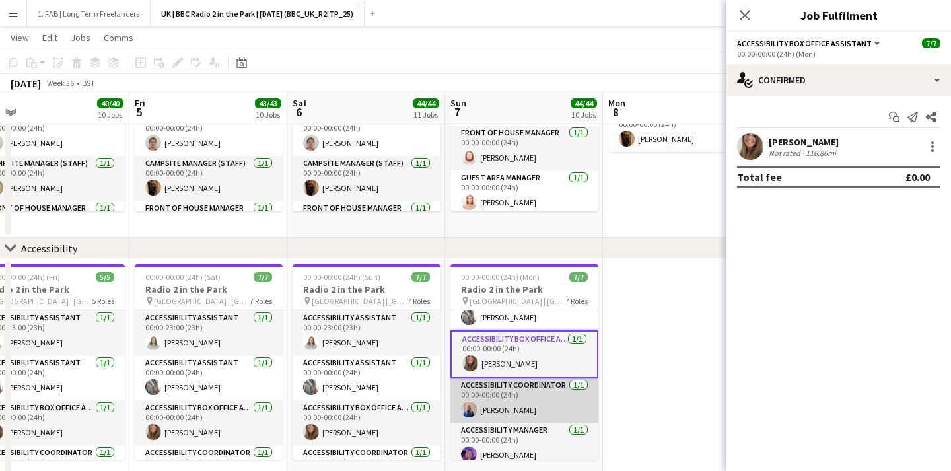
click at [505, 412] on app-card-role "Accessibility Coordinator 1/1 00:00-00:00 (24h) Cara Donn" at bounding box center [525, 400] width 148 height 45
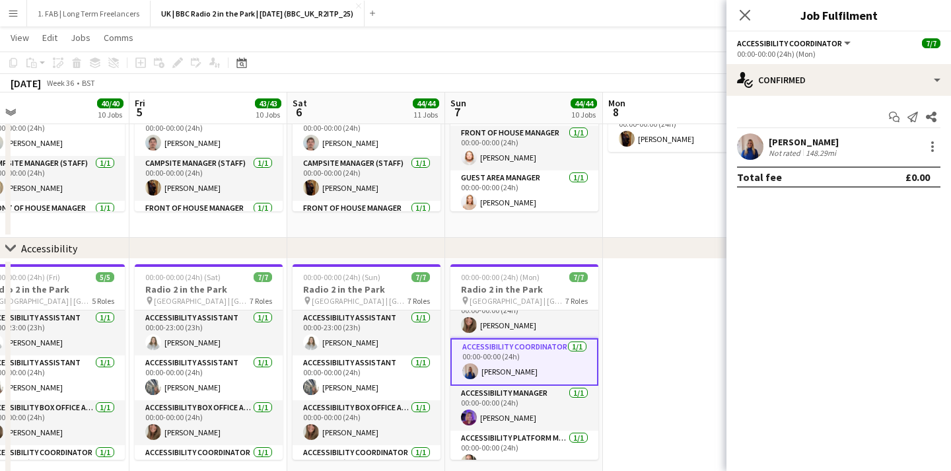
scroll to position [109, 0]
click at [505, 412] on app-card-role "Accessibility Manager 1/1 00:00-00:00 (24h) Sarah Libretto" at bounding box center [525, 406] width 148 height 45
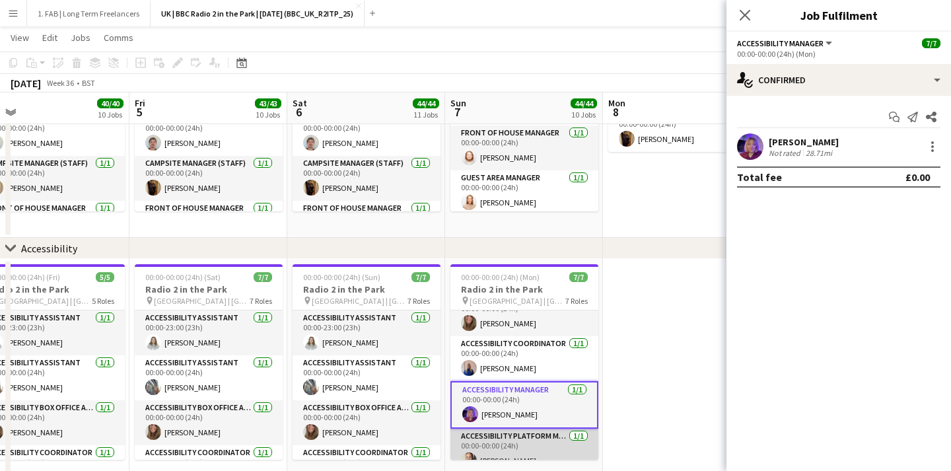
click at [508, 439] on app-card-role "Accessibility Platform Manager 1/1 00:00-00:00 (24h) Beth Moseley" at bounding box center [525, 451] width 148 height 45
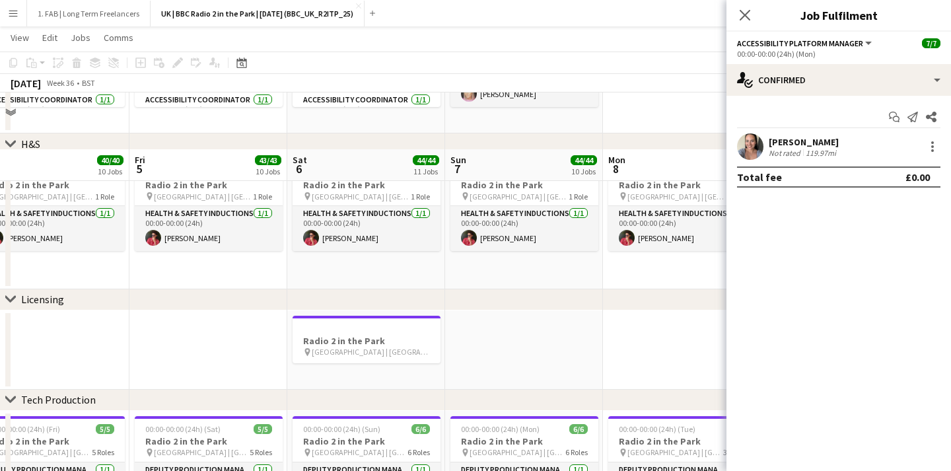
scroll to position [1105, 0]
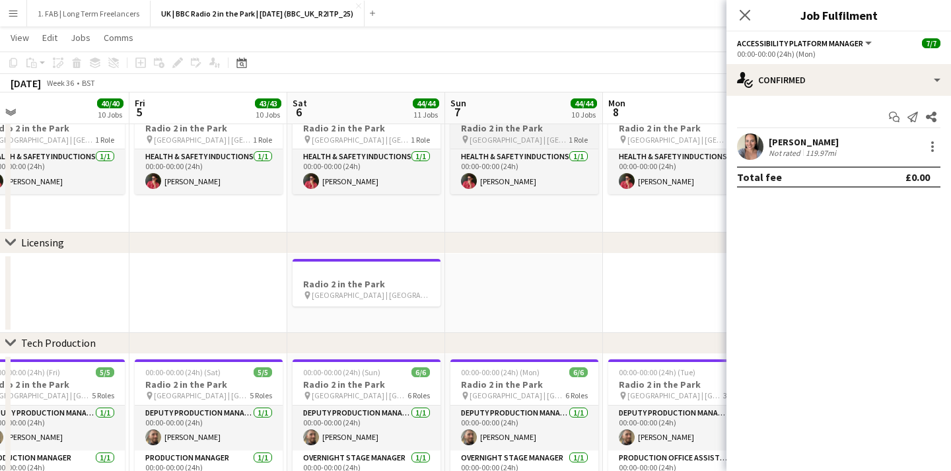
click at [515, 147] on app-job-card "00:00-00:00 (24h) (Mon) 1/1 Radio 2 in the Park pin Hylands Park | Chelmsford, …" at bounding box center [525, 148] width 148 height 91
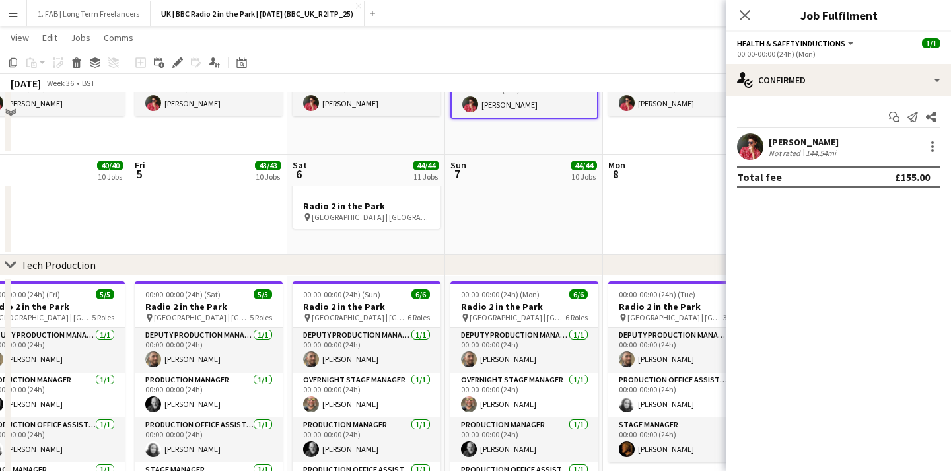
scroll to position [1265, 0]
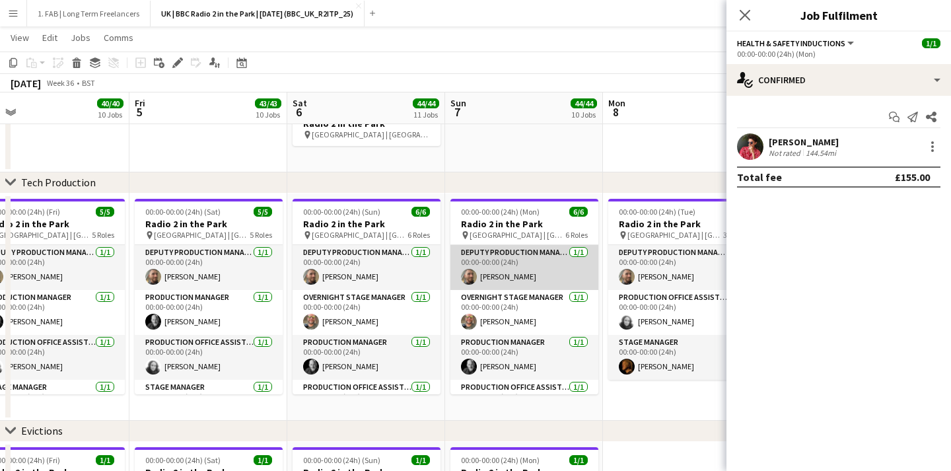
click at [529, 264] on app-card-role "Deputy Production Manager 1/1 00:00-00:00 (24h) Haydn Clements" at bounding box center [525, 267] width 148 height 45
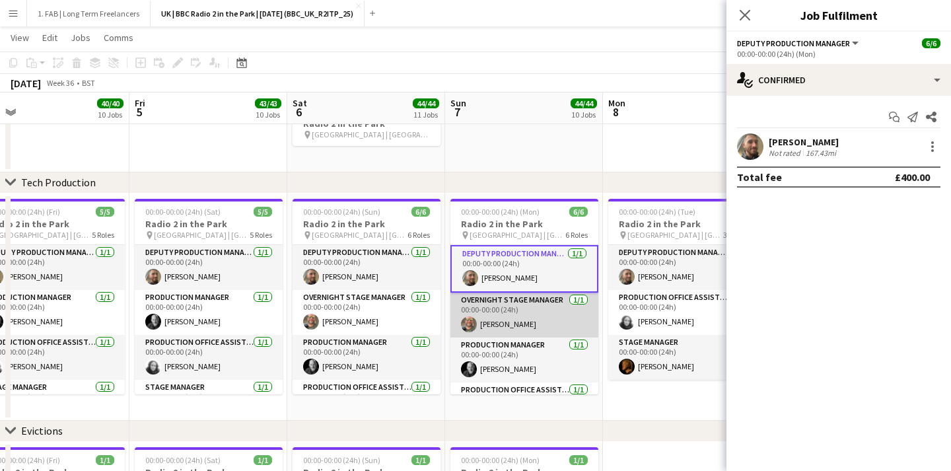
click at [511, 315] on app-card-role "Overnight Stage Manager 1/1 00:00-00:00 (24h) Paolo Gaddari" at bounding box center [525, 315] width 148 height 45
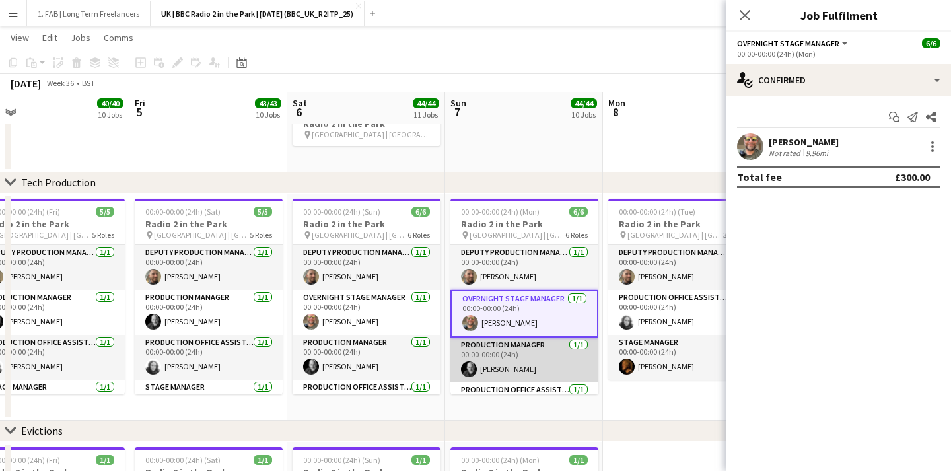
click at [514, 356] on app-card-role "Production Manager 1/1 00:00-00:00 (24h) Andy Grey" at bounding box center [525, 360] width 148 height 45
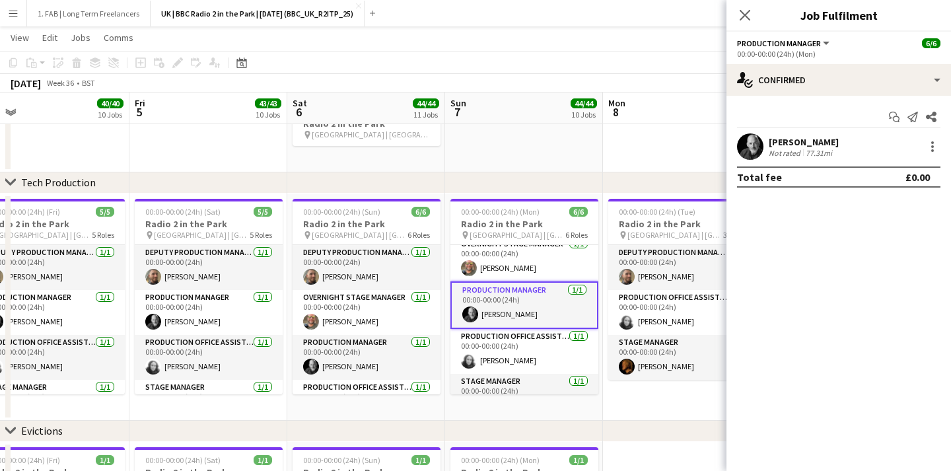
scroll to position [61, 0]
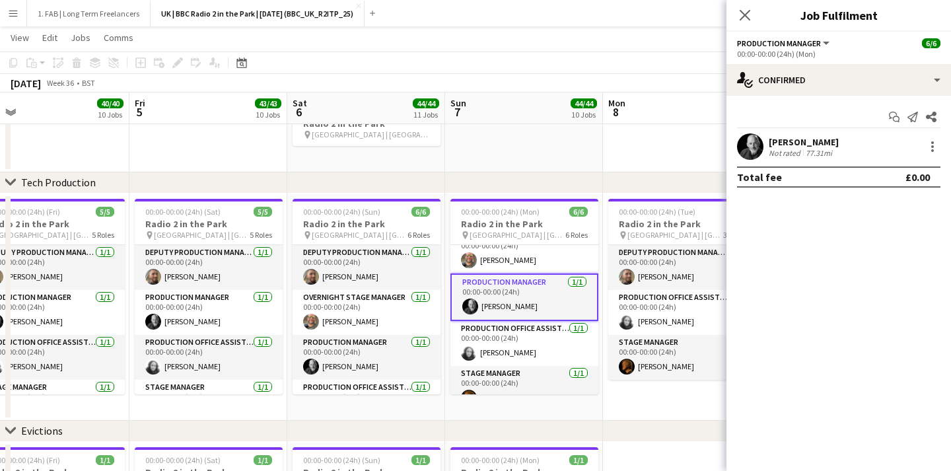
click at [514, 356] on app-card-role "Production Office Assistant 1/1 00:00-00:00 (24h) Lhea Taylor" at bounding box center [525, 343] width 148 height 45
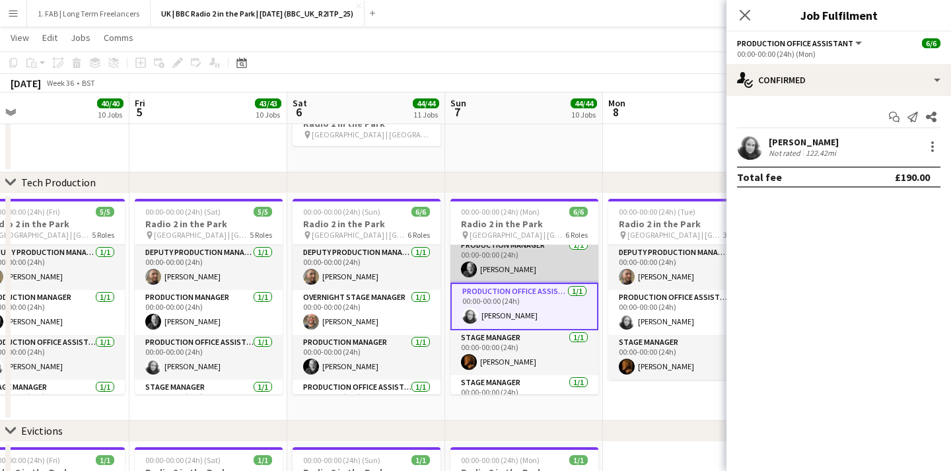
scroll to position [98, 0]
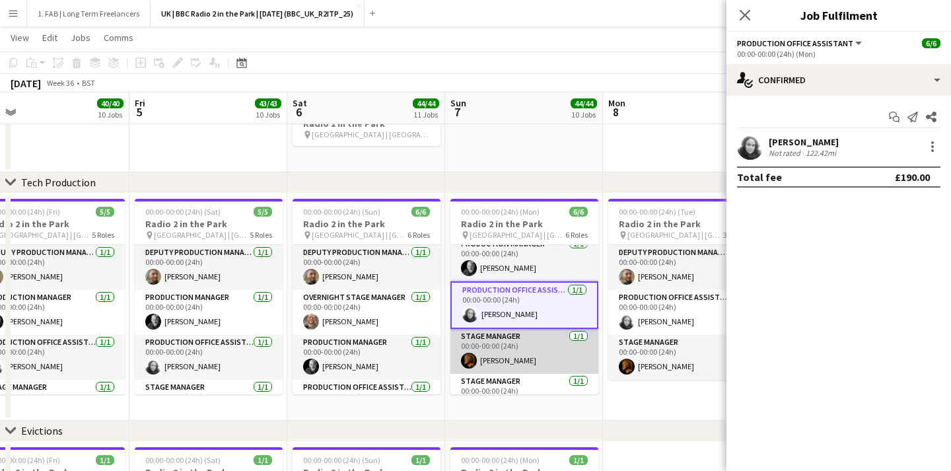
click at [508, 339] on app-card-role "Stage Manager 1/1 00:00-00:00 (24h) Steve Pottinger" at bounding box center [525, 351] width 148 height 45
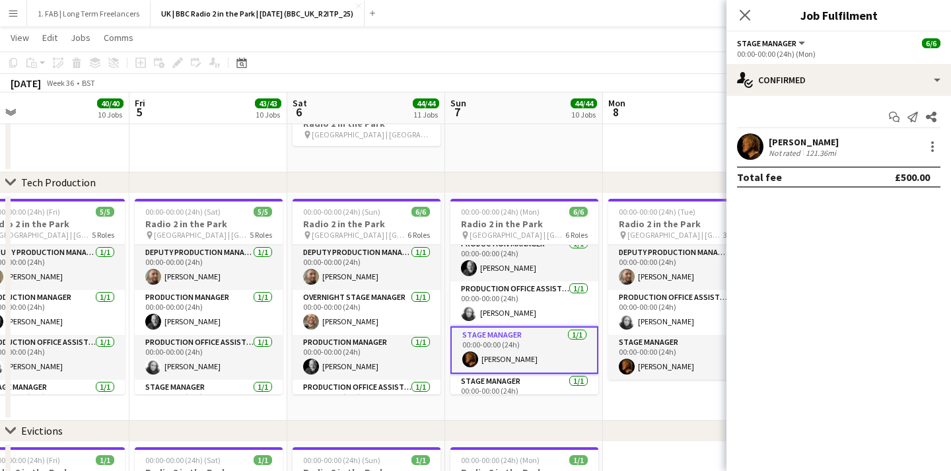
scroll to position [123, 0]
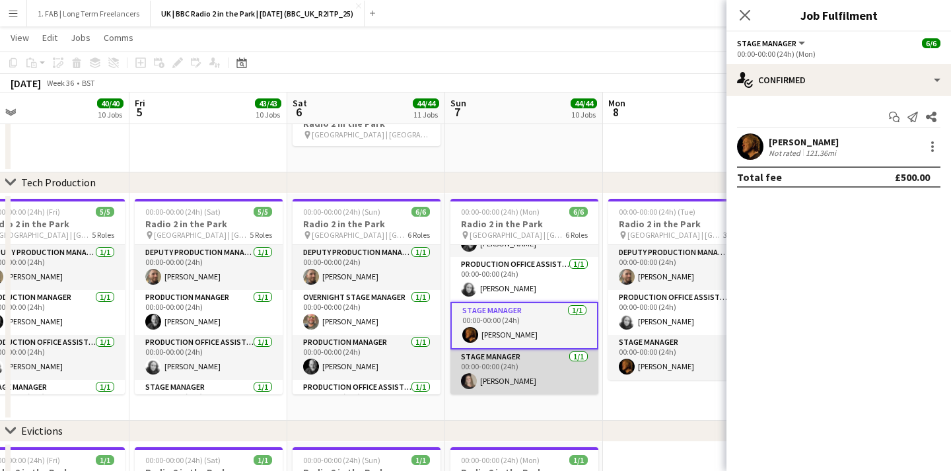
click at [515, 362] on app-card-role "Stage Manager 1/1 00:00-00:00 (24h) Ruth Lodge" at bounding box center [525, 372] width 148 height 45
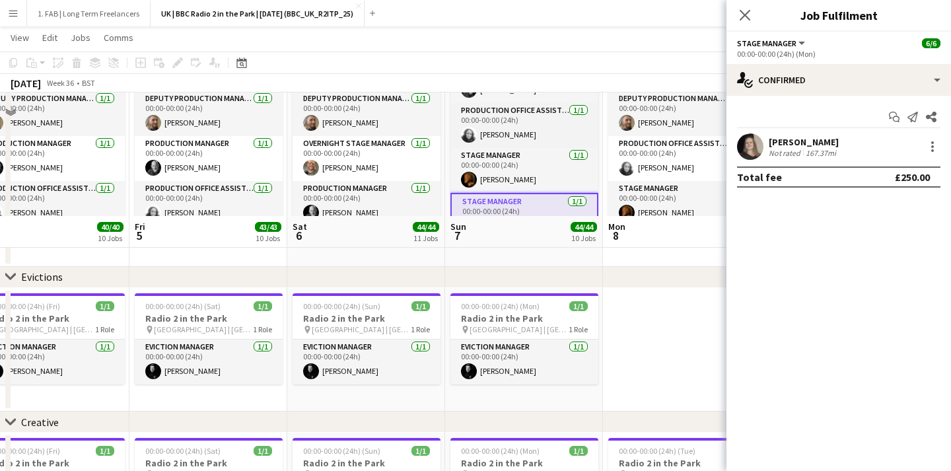
scroll to position [1563, 0]
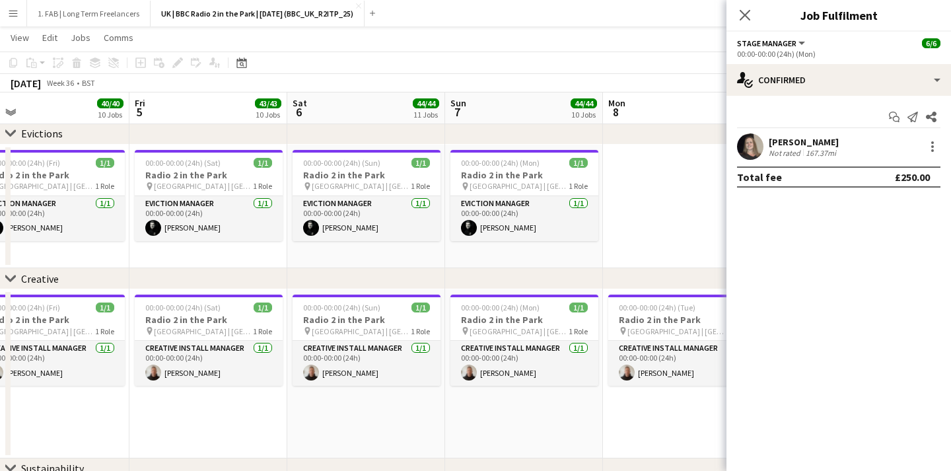
click at [749, 149] on app-user-avatar at bounding box center [750, 146] width 26 height 26
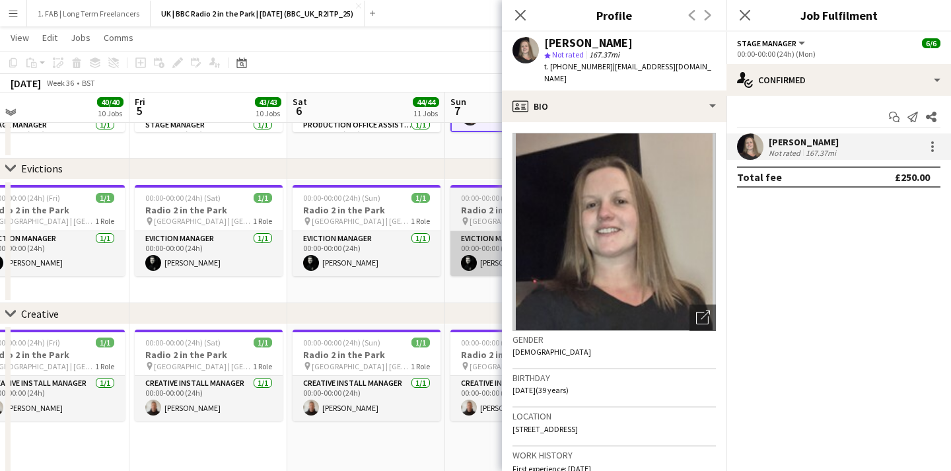
scroll to position [1526, 0]
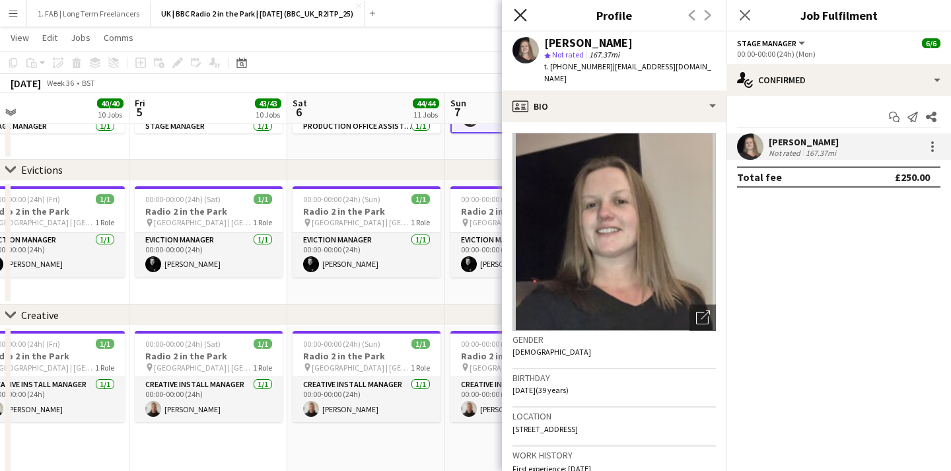
click at [521, 13] on icon "Close pop-in" at bounding box center [520, 15] width 13 height 13
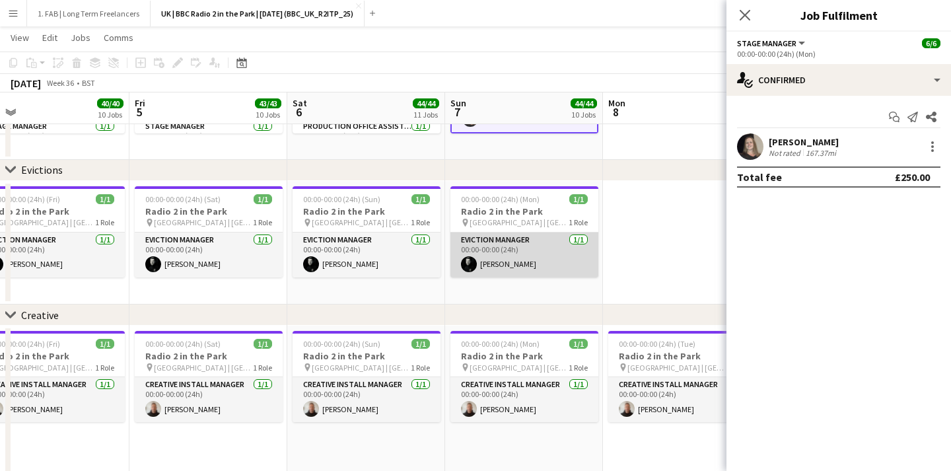
click at [520, 249] on app-card-role "Eviction Manager 1/1 00:00-00:00 (24h) Harry Bayford" at bounding box center [525, 255] width 148 height 45
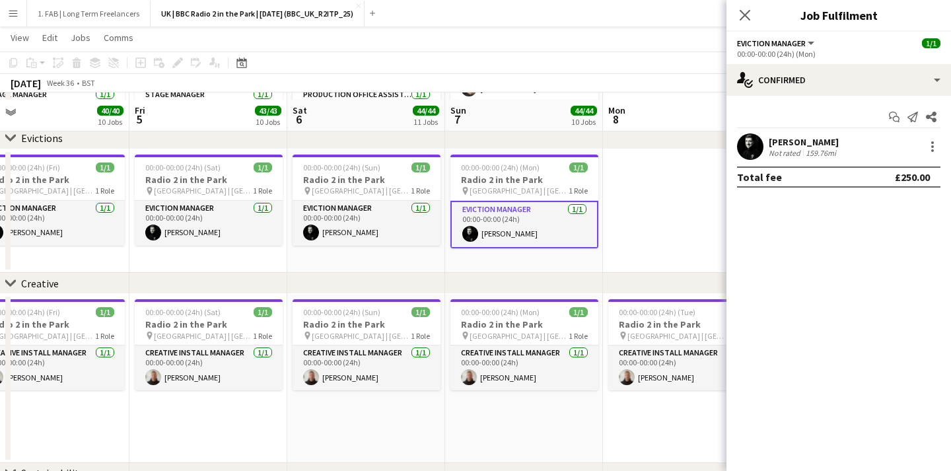
scroll to position [1565, 0]
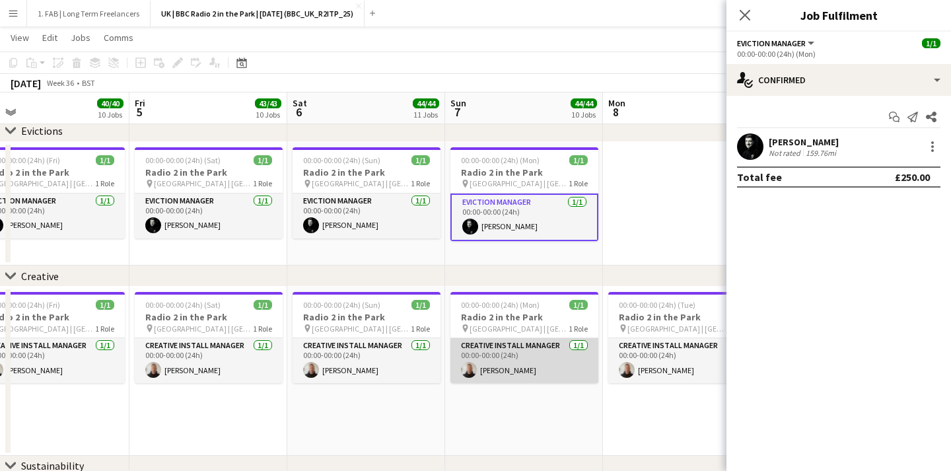
click at [540, 367] on app-card-role "Creative Install Manager 1/1 00:00-00:00 (24h) graham mitchell" at bounding box center [525, 360] width 148 height 45
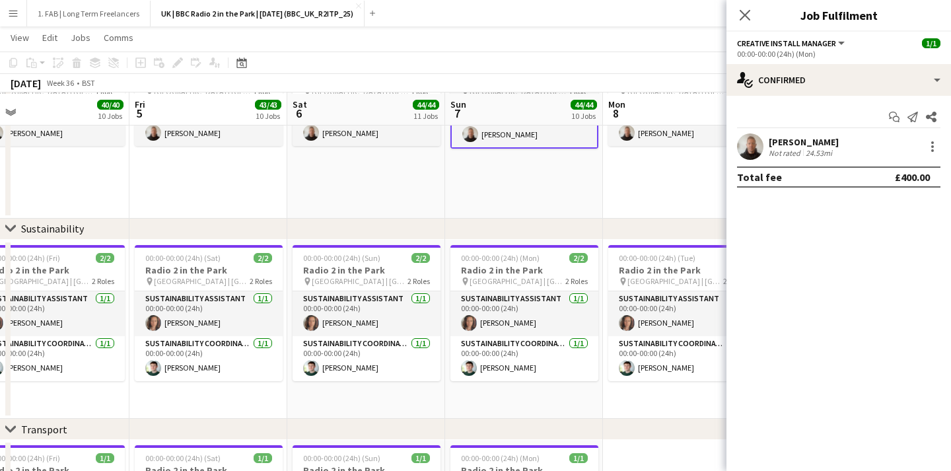
scroll to position [1804, 0]
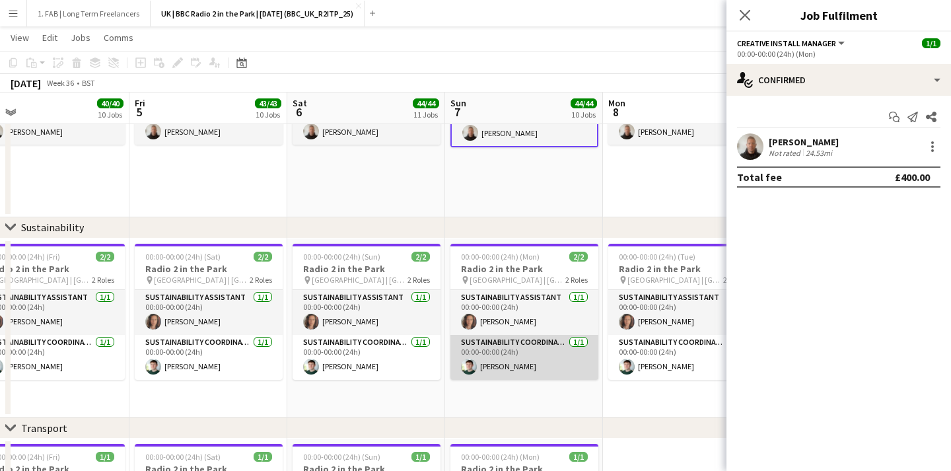
click at [542, 372] on app-card-role "Sustainability Coordinator 1/1 00:00-00:00 (24h) Cameron Hughes" at bounding box center [525, 357] width 148 height 45
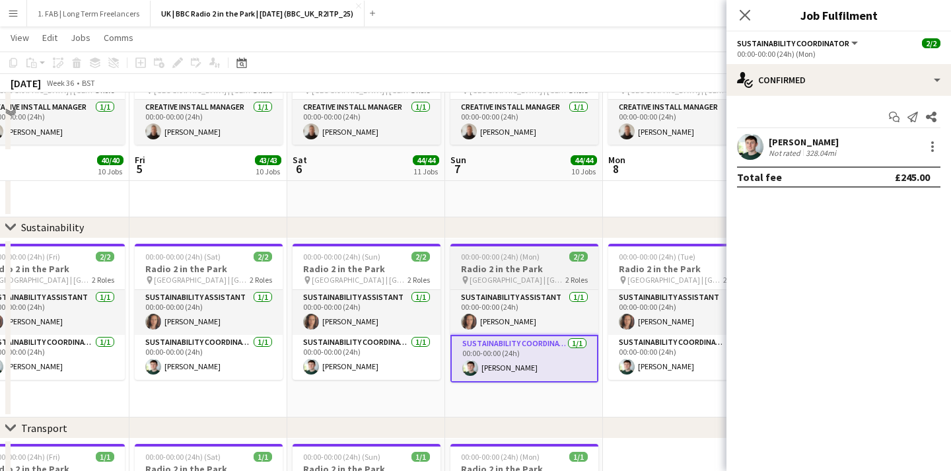
scroll to position [1917, 0]
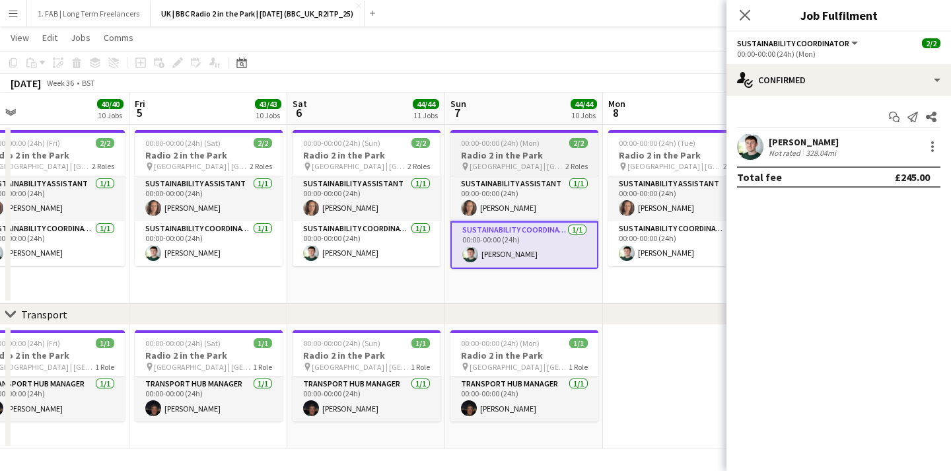
click at [542, 372] on app-job-card "00:00-00:00 (24h) (Mon) 1/1 Radio 2 in the Park pin Hylands Park | Chelmsford, …" at bounding box center [525, 375] width 148 height 91
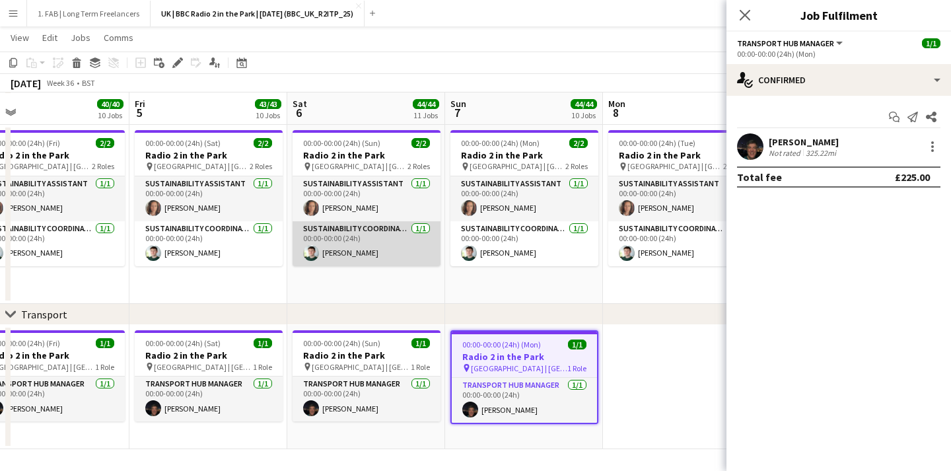
click at [370, 248] on app-card-role "Sustainability Coordinator 1/1 00:00-00:00 (24h) Cameron Hughes" at bounding box center [367, 243] width 148 height 45
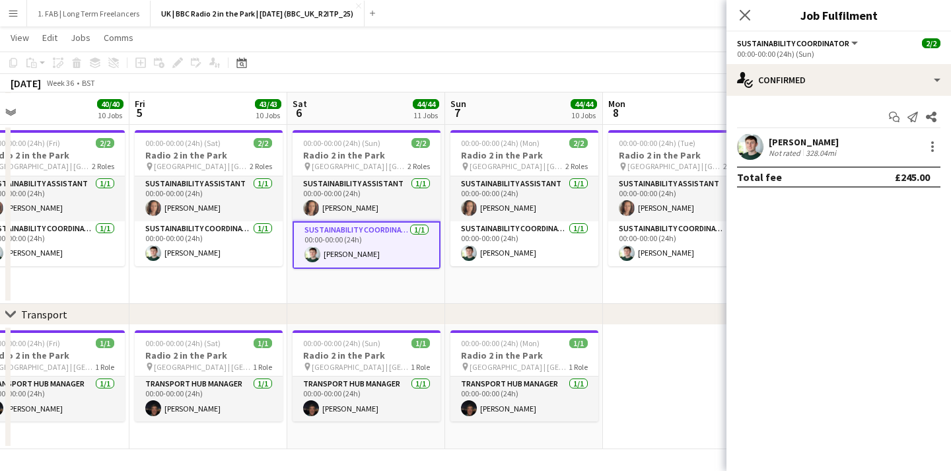
click at [733, 4] on div "Close pop-in" at bounding box center [745, 15] width 37 height 30
click at [739, 9] on icon at bounding box center [745, 15] width 13 height 13
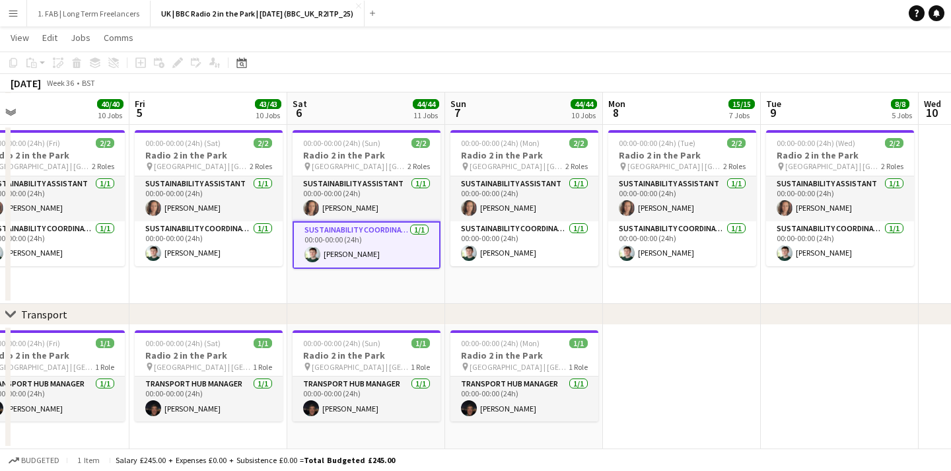
click at [5, 15] on button "Menu" at bounding box center [13, 13] width 26 height 26
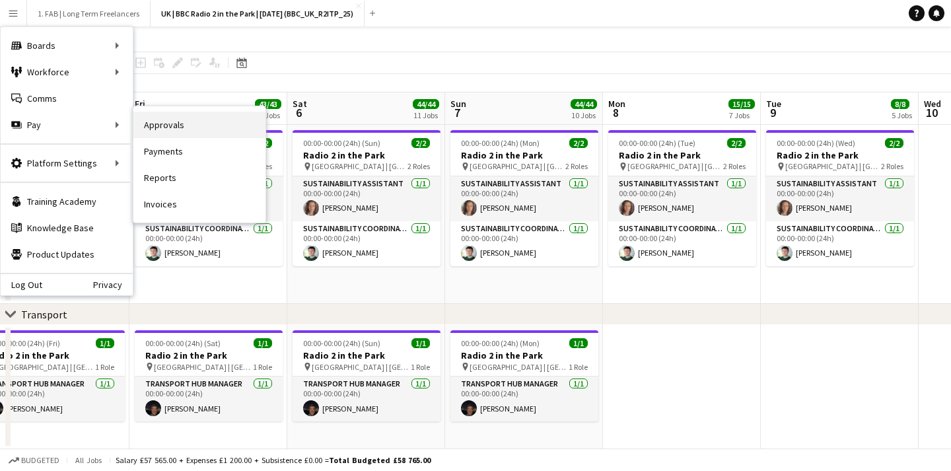
click at [180, 131] on link "Approvals" at bounding box center [199, 125] width 132 height 26
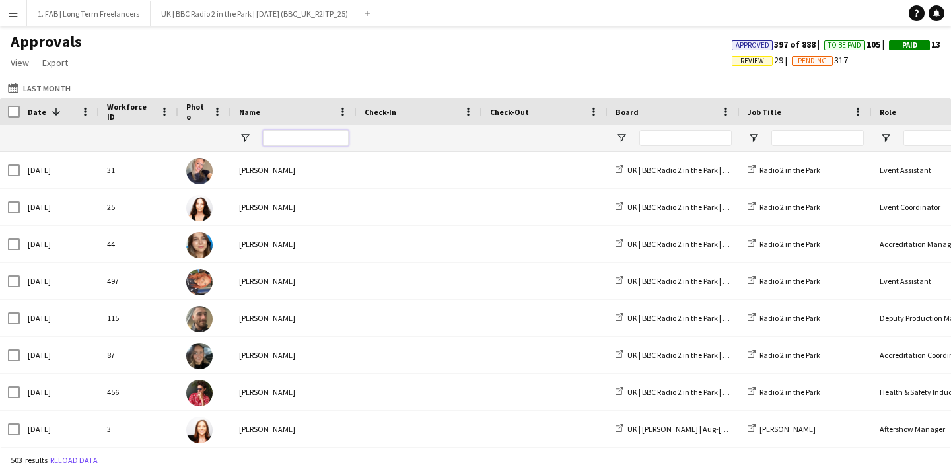
click at [274, 138] on input "Name Filter Input" at bounding box center [306, 138] width 86 height 16
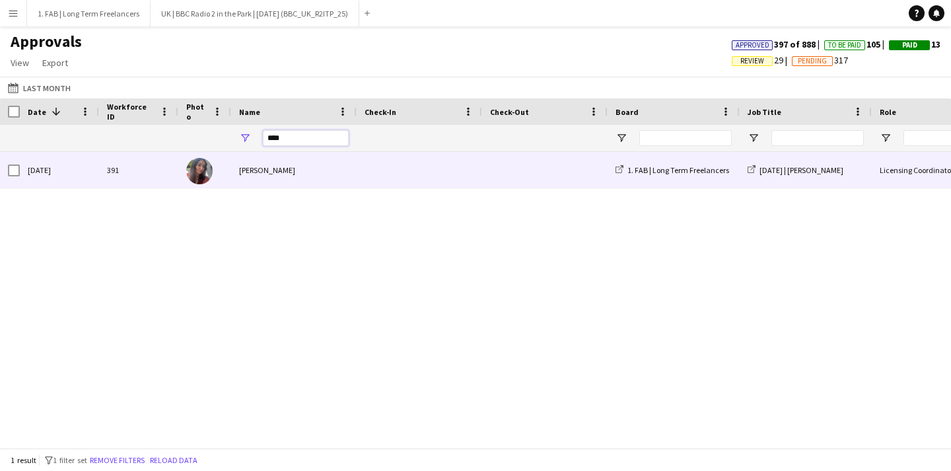
type input "****"
click at [403, 172] on span at bounding box center [420, 170] width 110 height 36
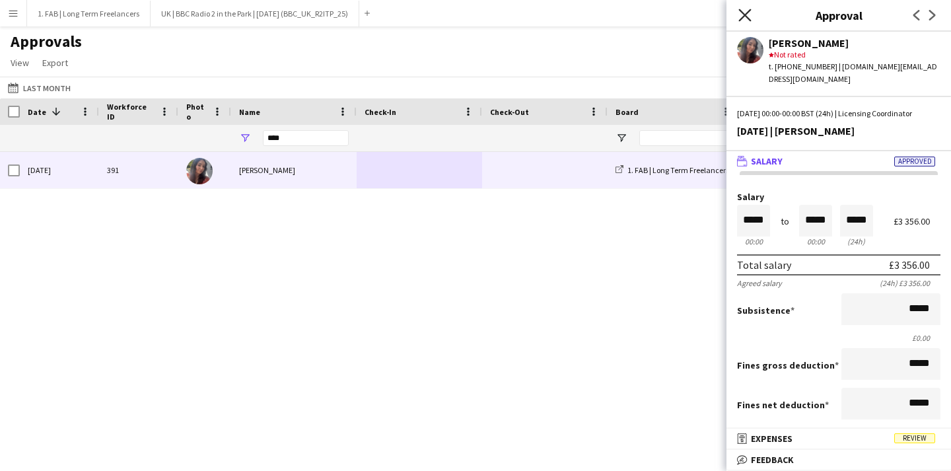
click at [743, 14] on icon "Close pop-in" at bounding box center [745, 15] width 13 height 13
